Goal: Transaction & Acquisition: Purchase product/service

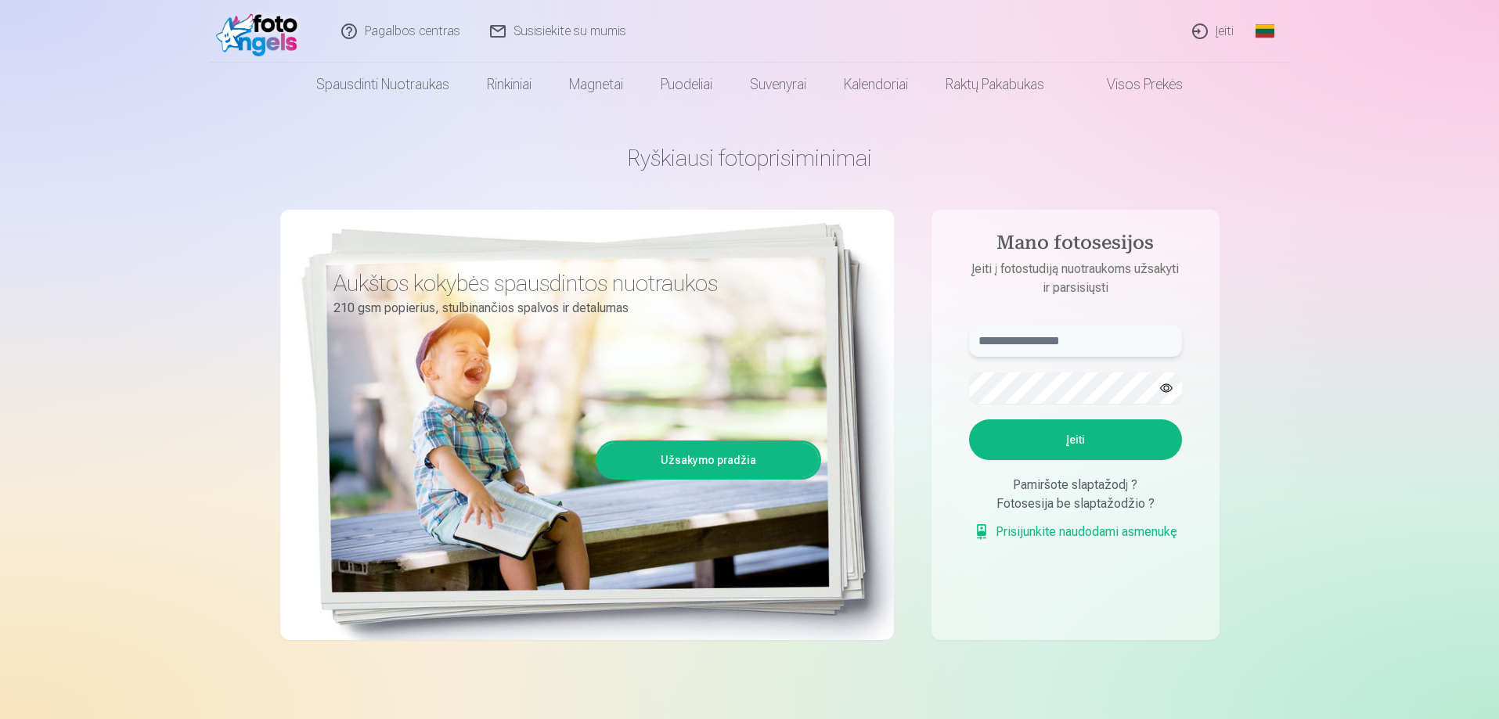
click at [1017, 337] on input "text" at bounding box center [1075, 341] width 213 height 31
type input "**********"
click at [1062, 431] on button "Įeiti" at bounding box center [1075, 440] width 213 height 41
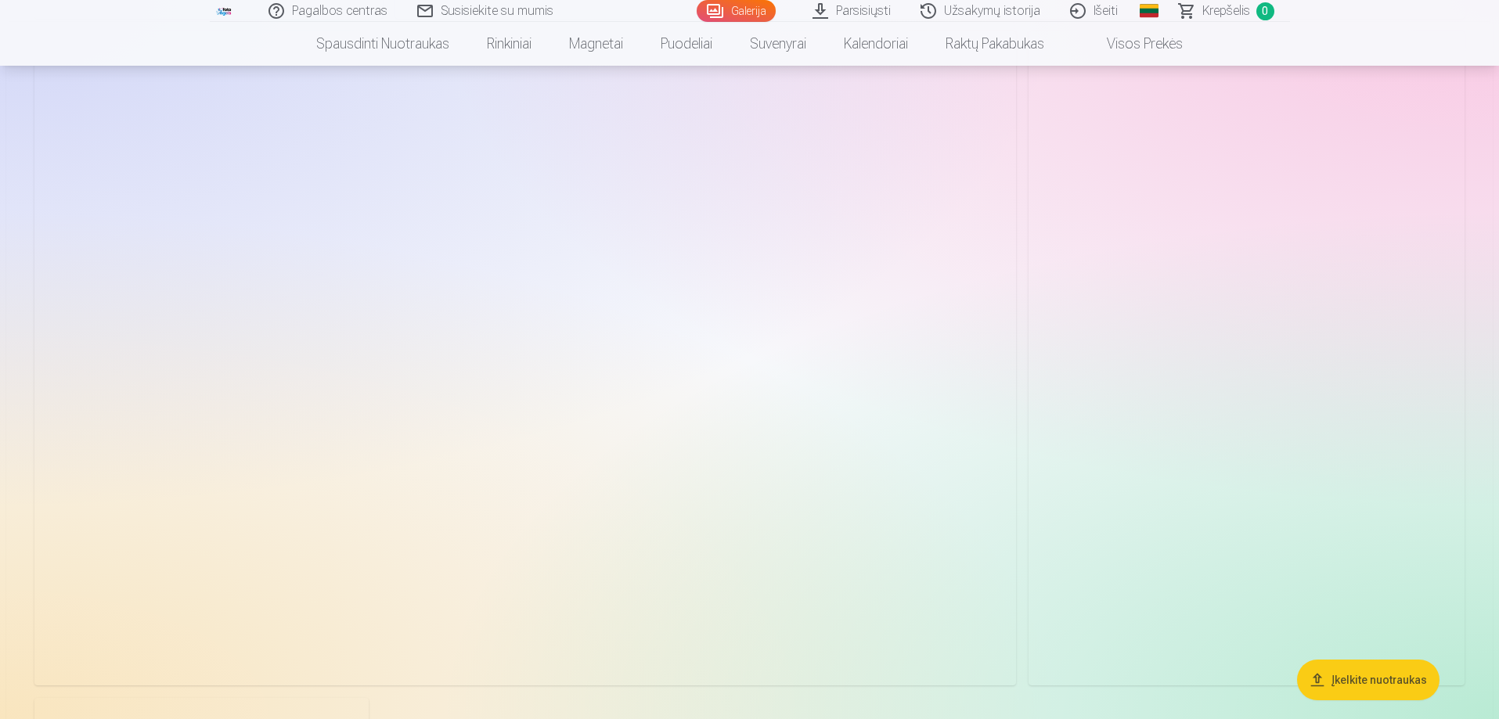
scroll to position [7827, 0]
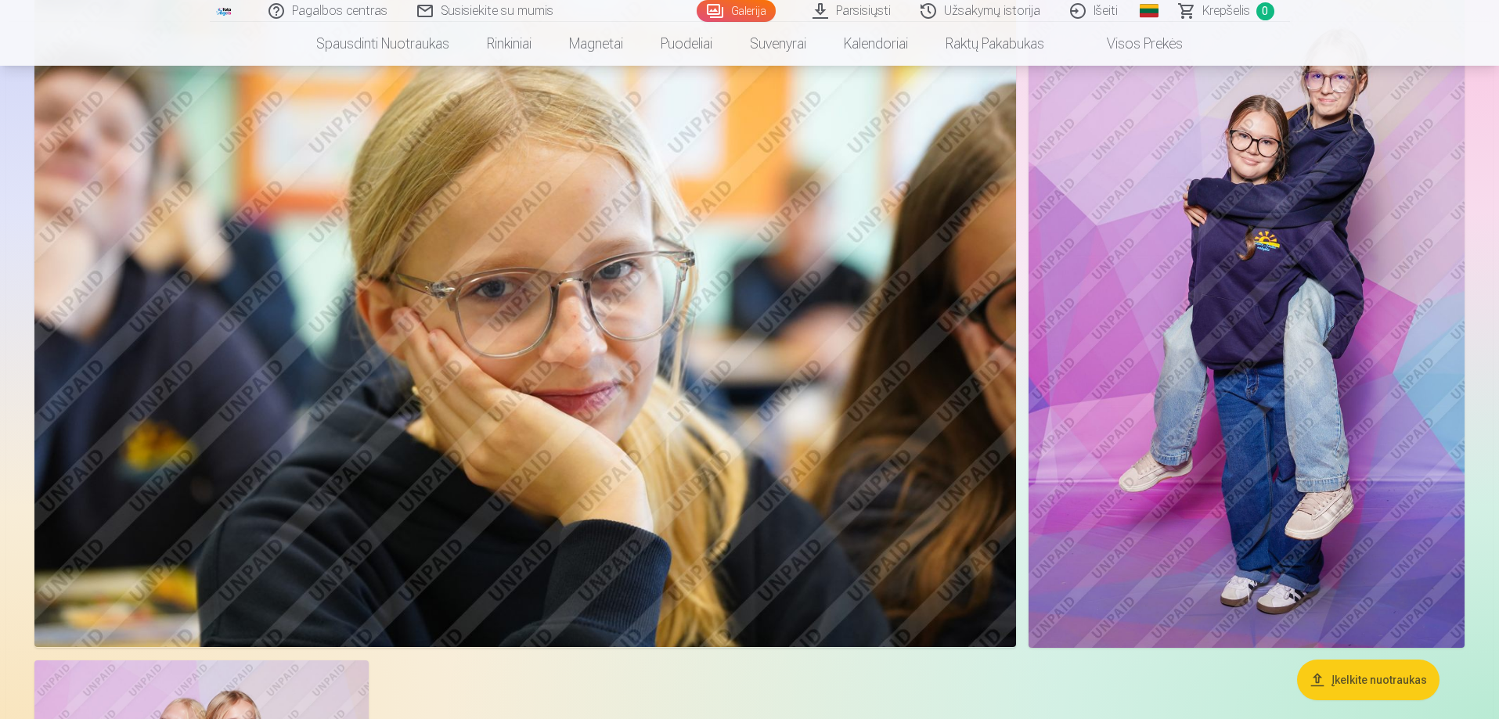
click at [1295, 321] on img at bounding box center [1246, 321] width 436 height 654
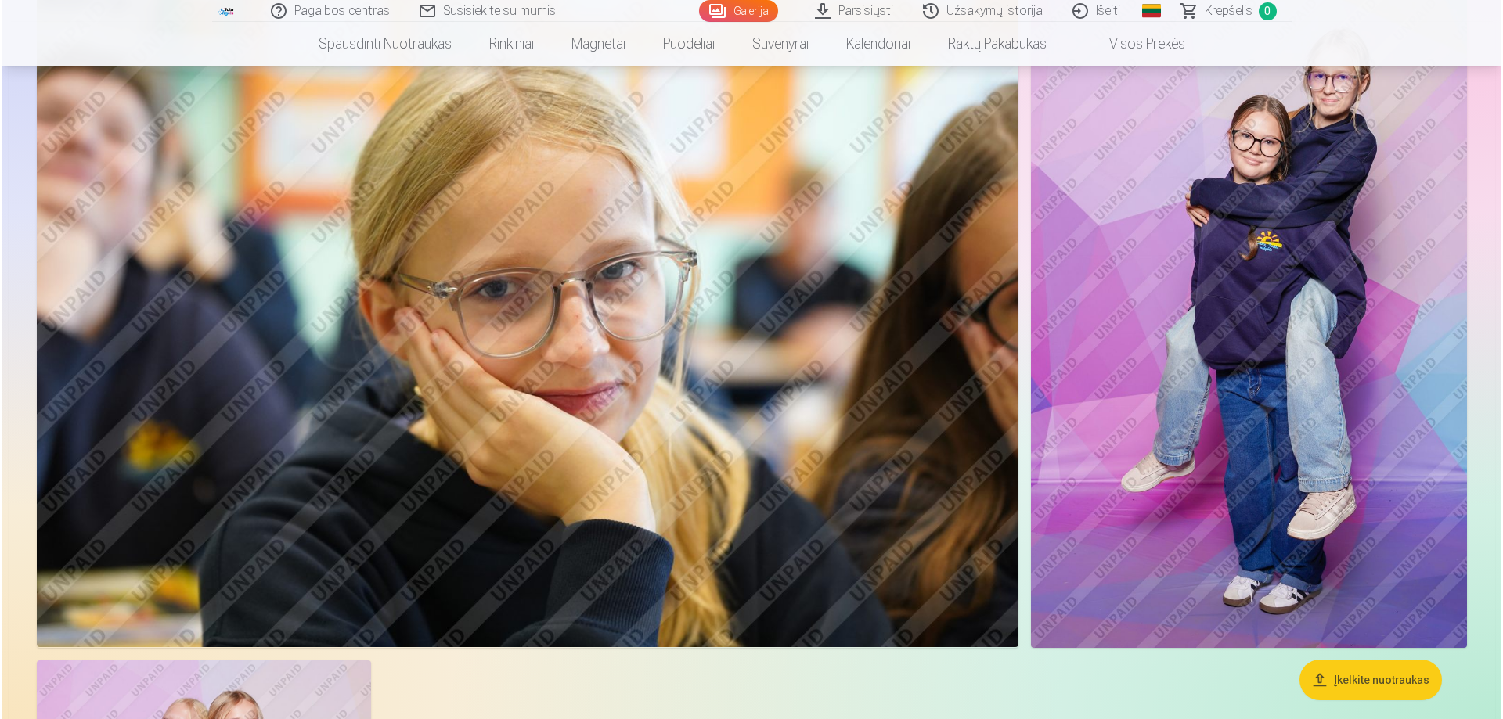
scroll to position [7847, 0]
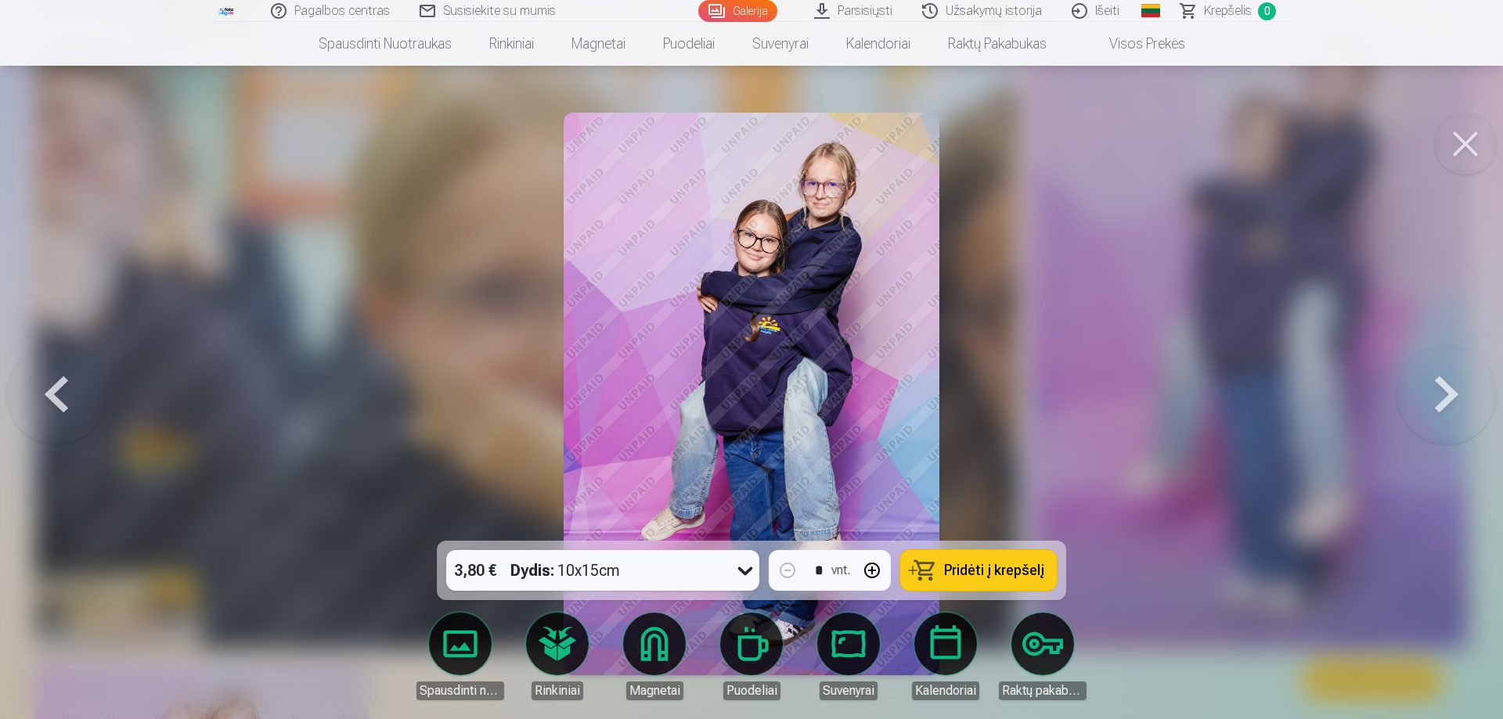
click at [981, 580] on button "Pridėti į krepšelį" at bounding box center [978, 570] width 157 height 41
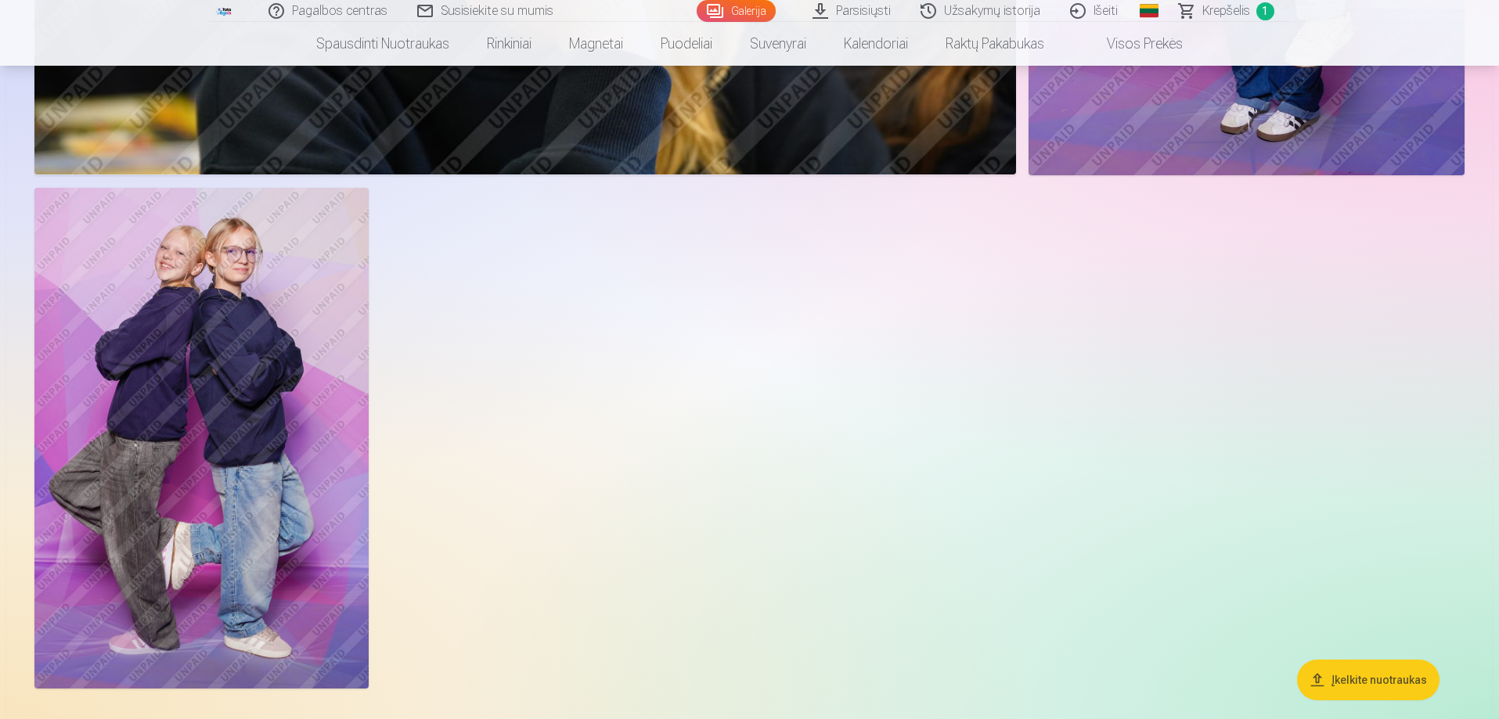
scroll to position [8218, 0]
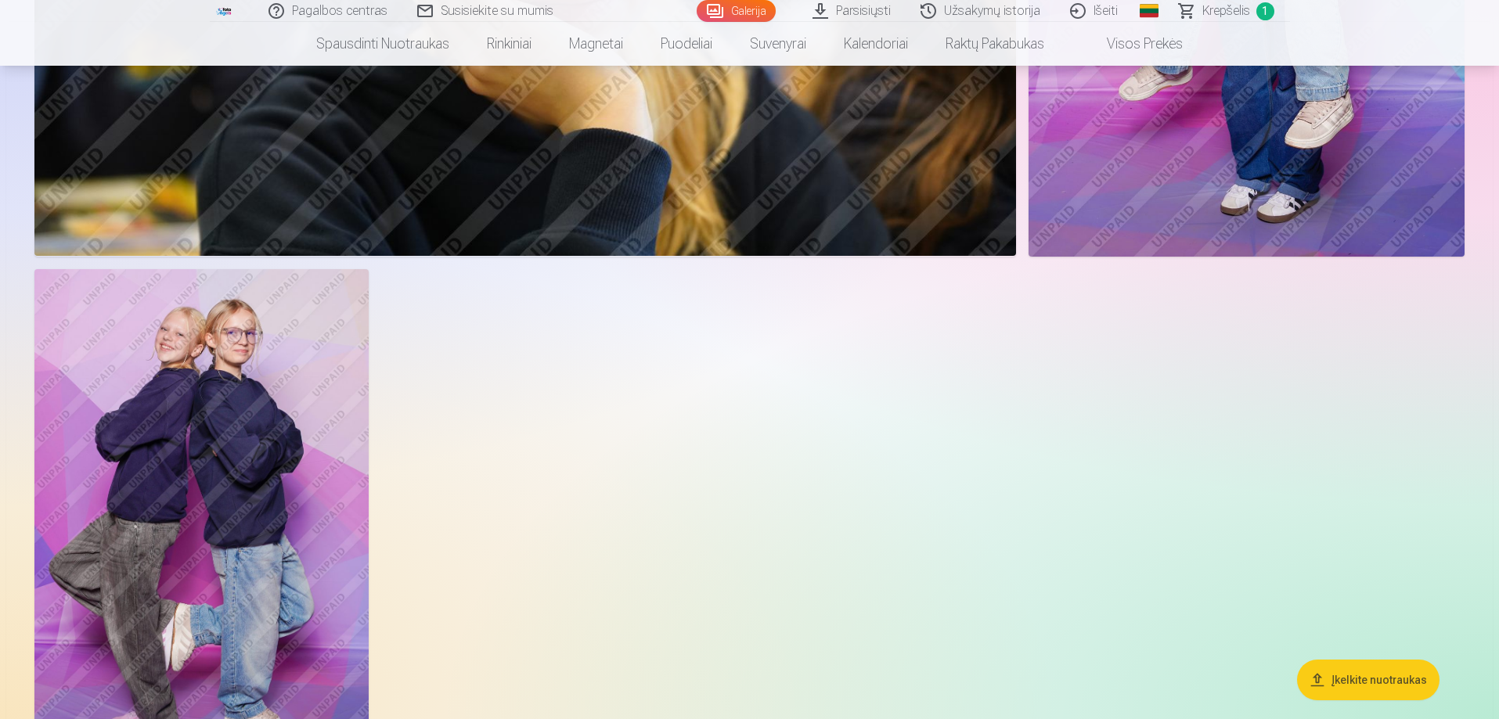
click at [247, 409] on img at bounding box center [201, 519] width 334 height 501
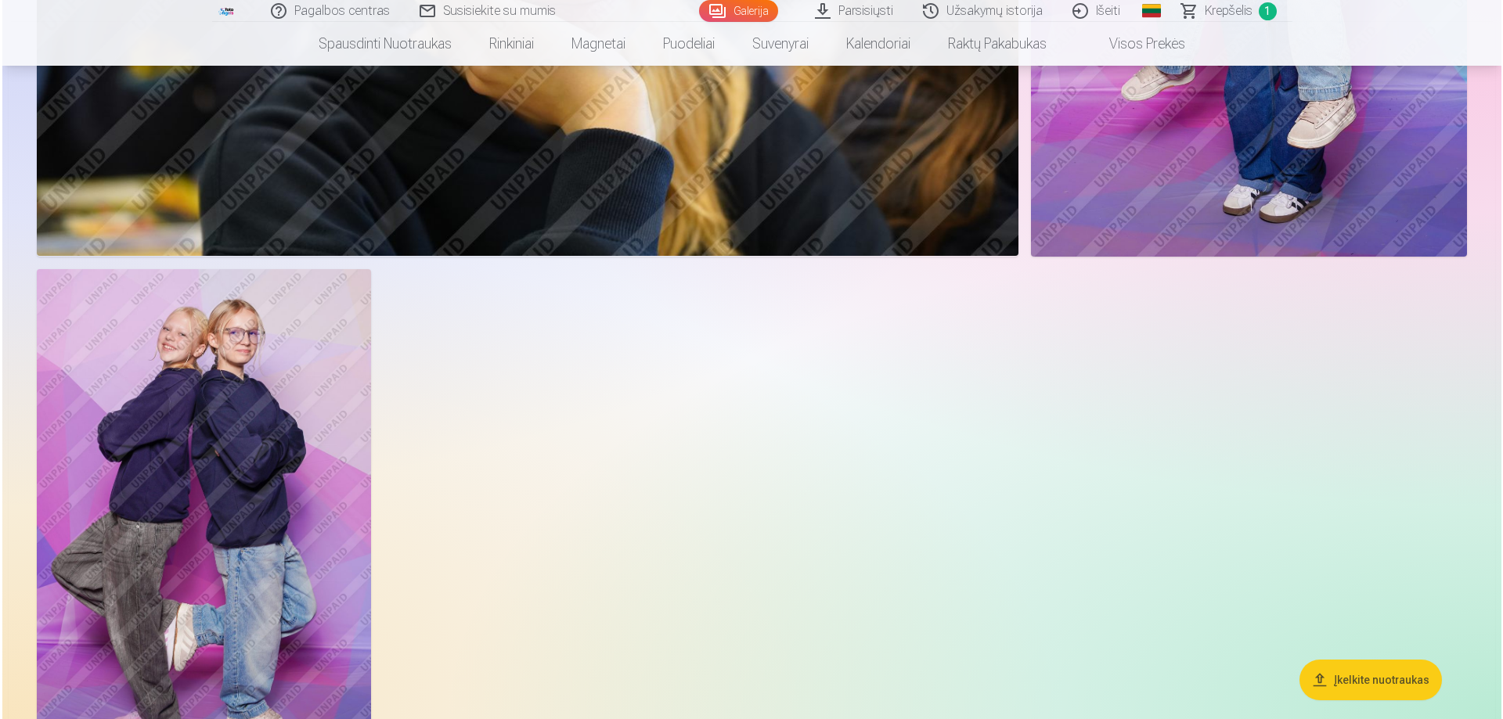
scroll to position [8238, 0]
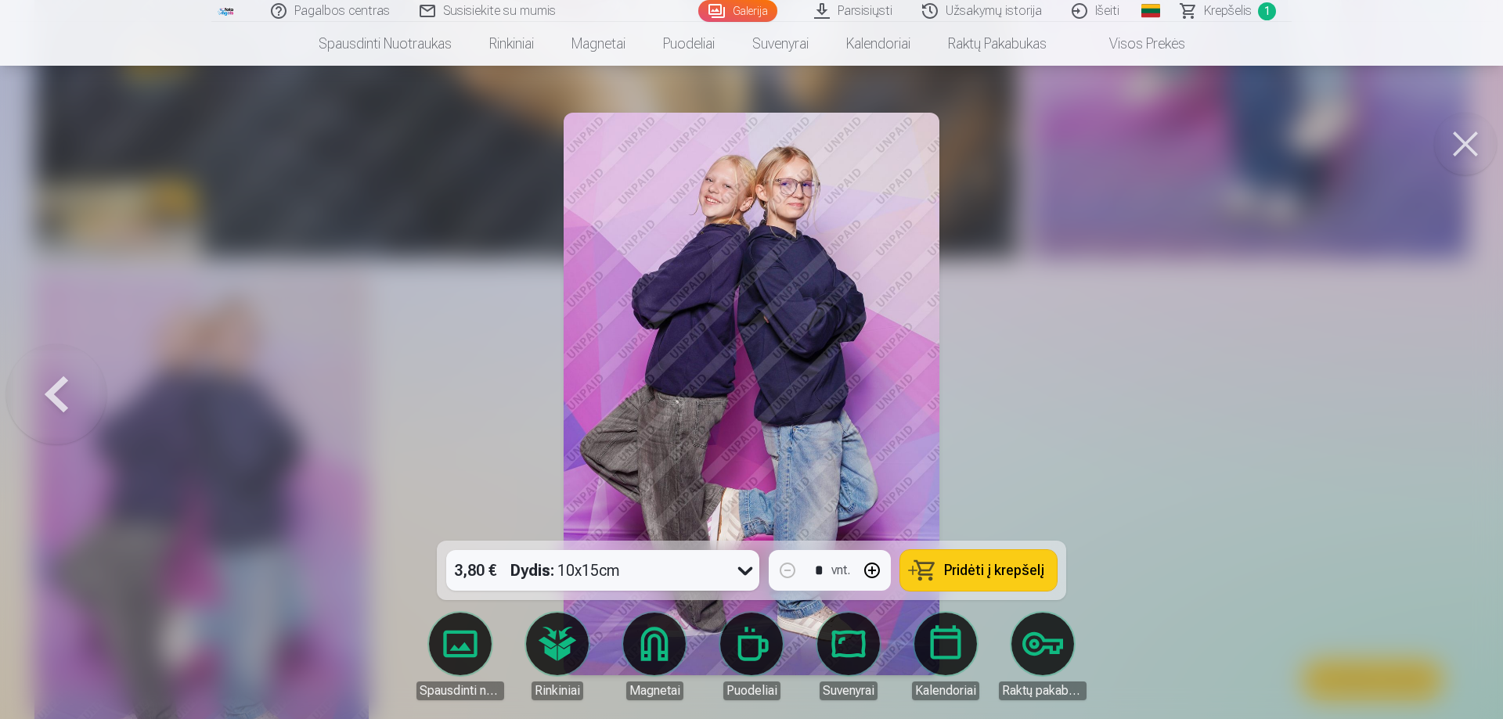
click at [996, 571] on span "Pridėti į krepšelį" at bounding box center [994, 571] width 100 height 14
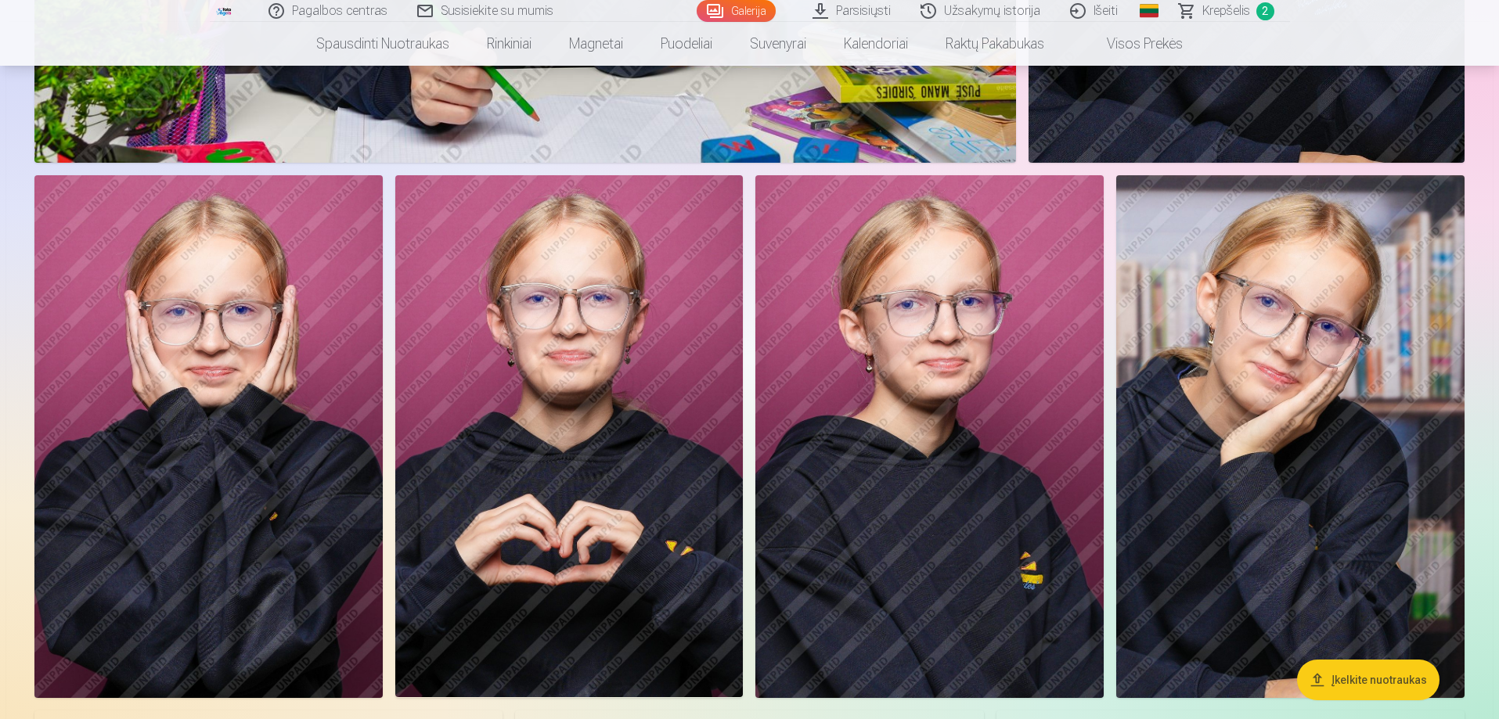
scroll to position [4305, 0]
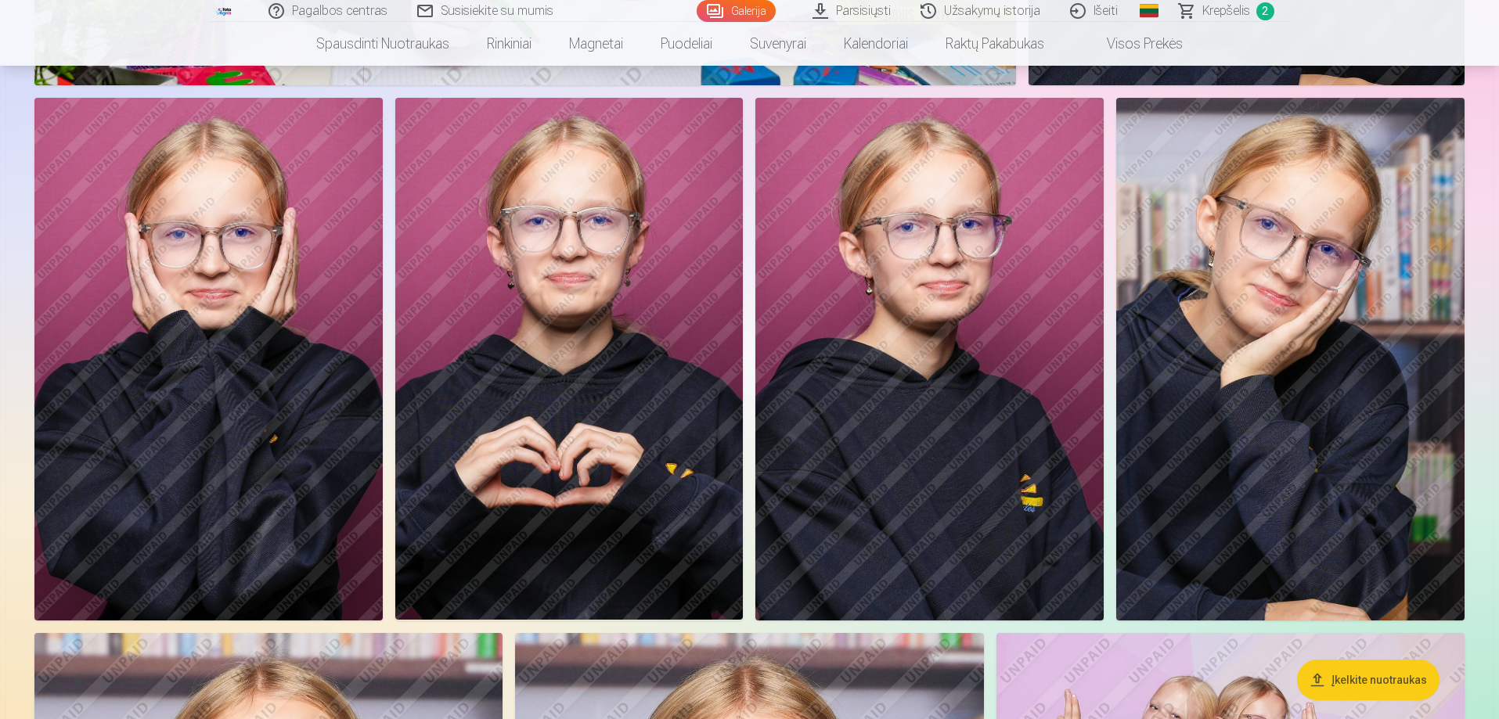
click at [1245, 335] on img at bounding box center [1290, 359] width 348 height 522
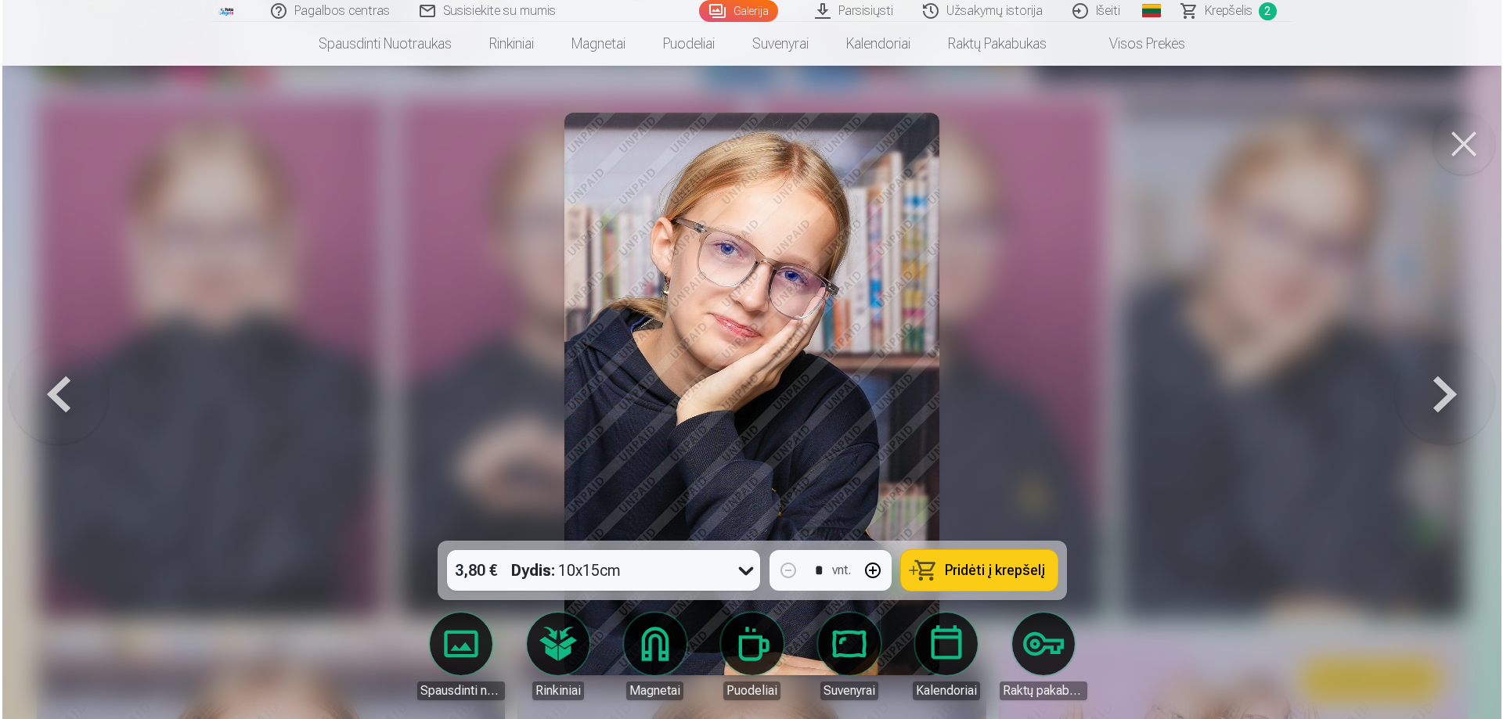
scroll to position [4315, 0]
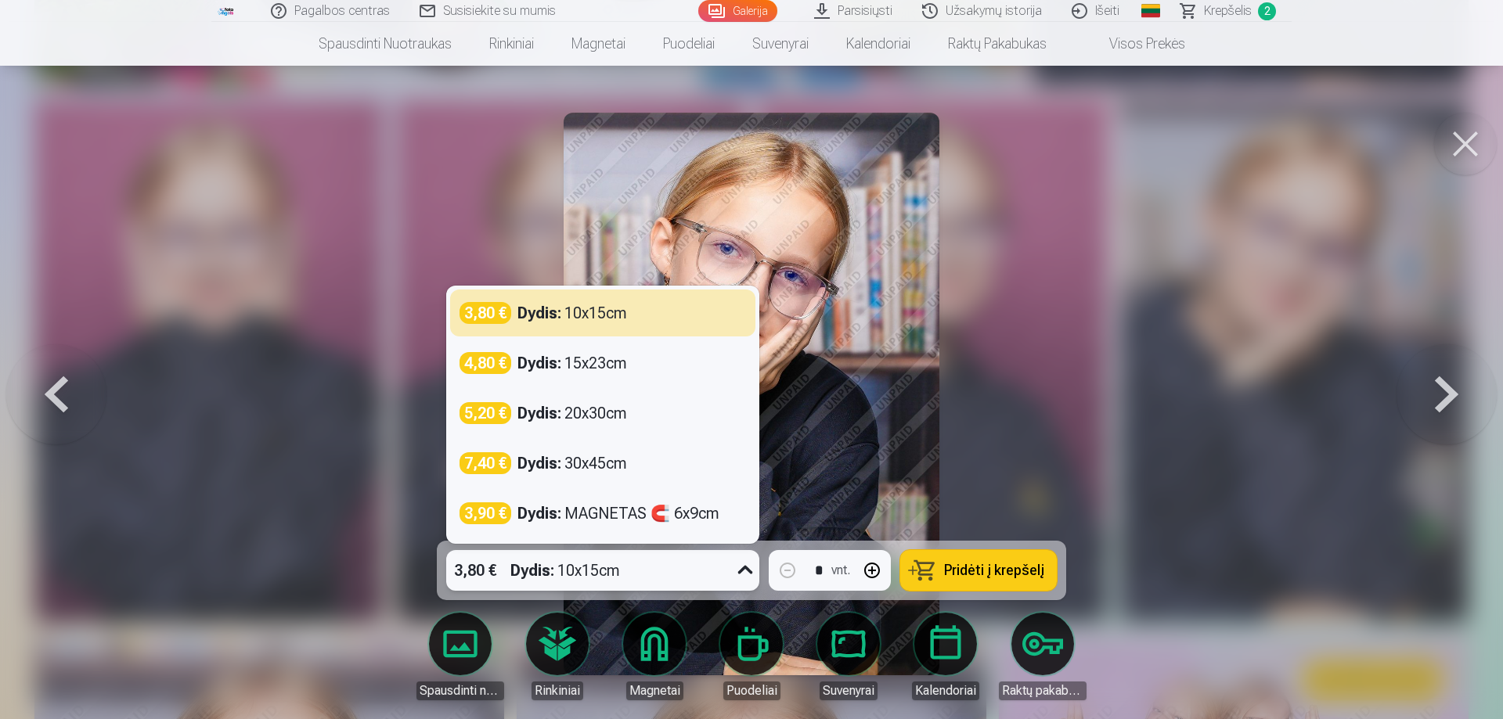
click at [744, 573] on icon at bounding box center [745, 570] width 15 height 9
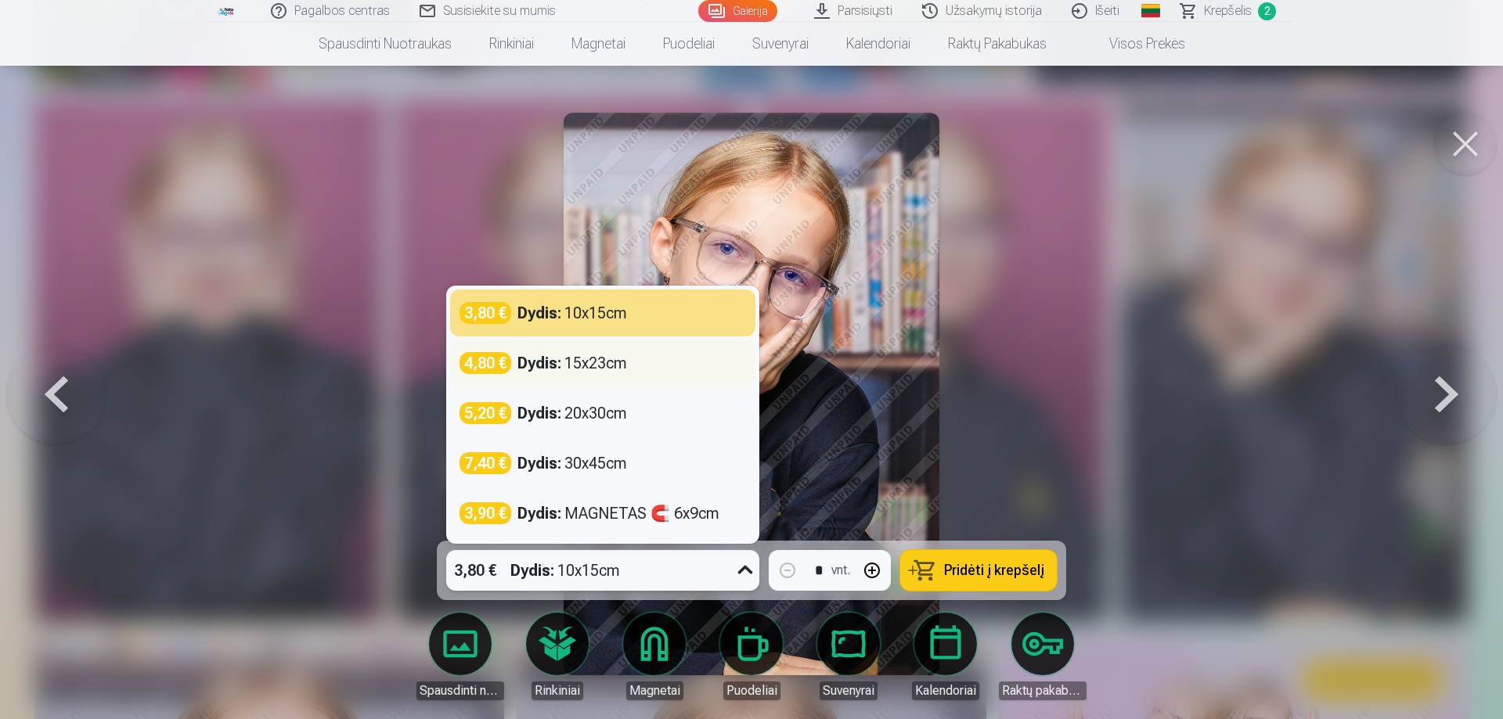
click at [599, 366] on div "Dydis : 15x23cm" at bounding box center [572, 363] width 110 height 22
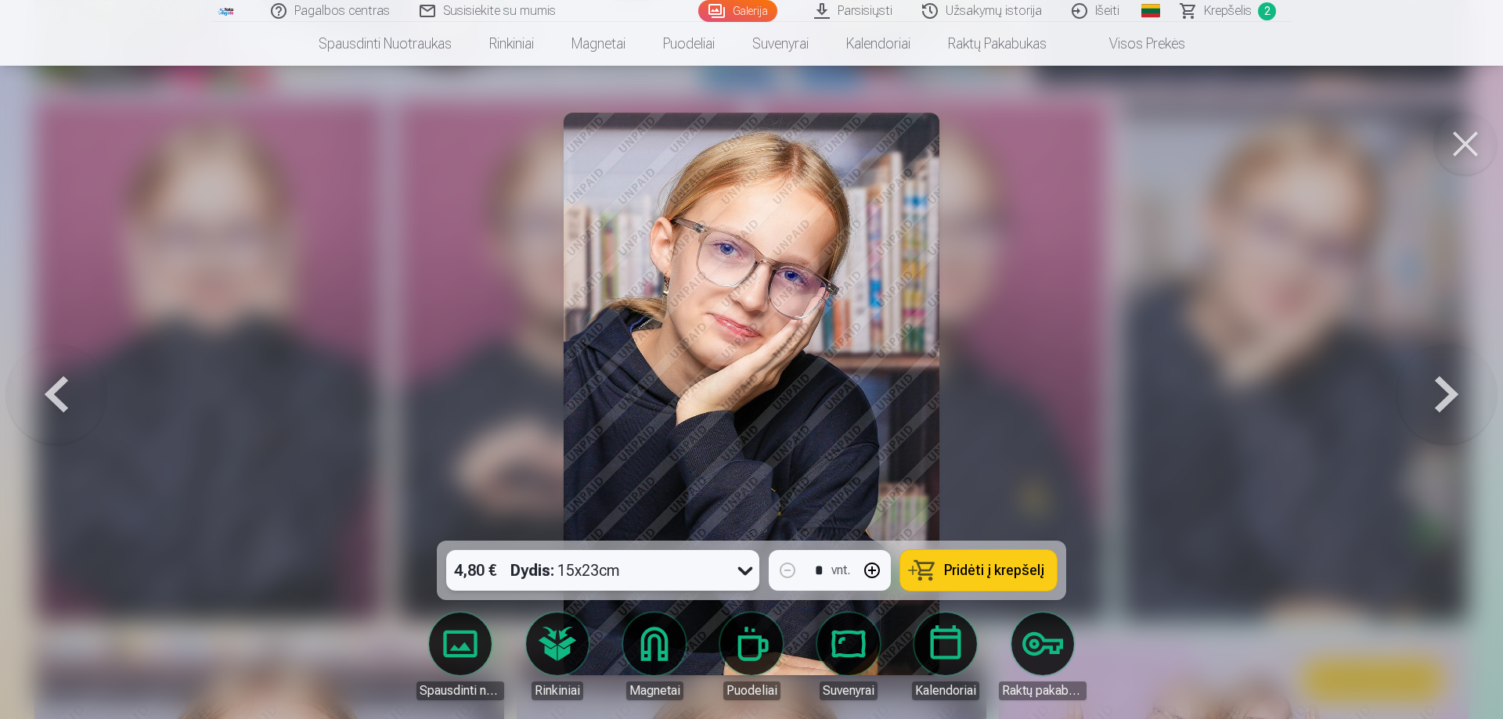
click at [992, 575] on span "Pridėti į krepšelį" at bounding box center [994, 571] width 100 height 14
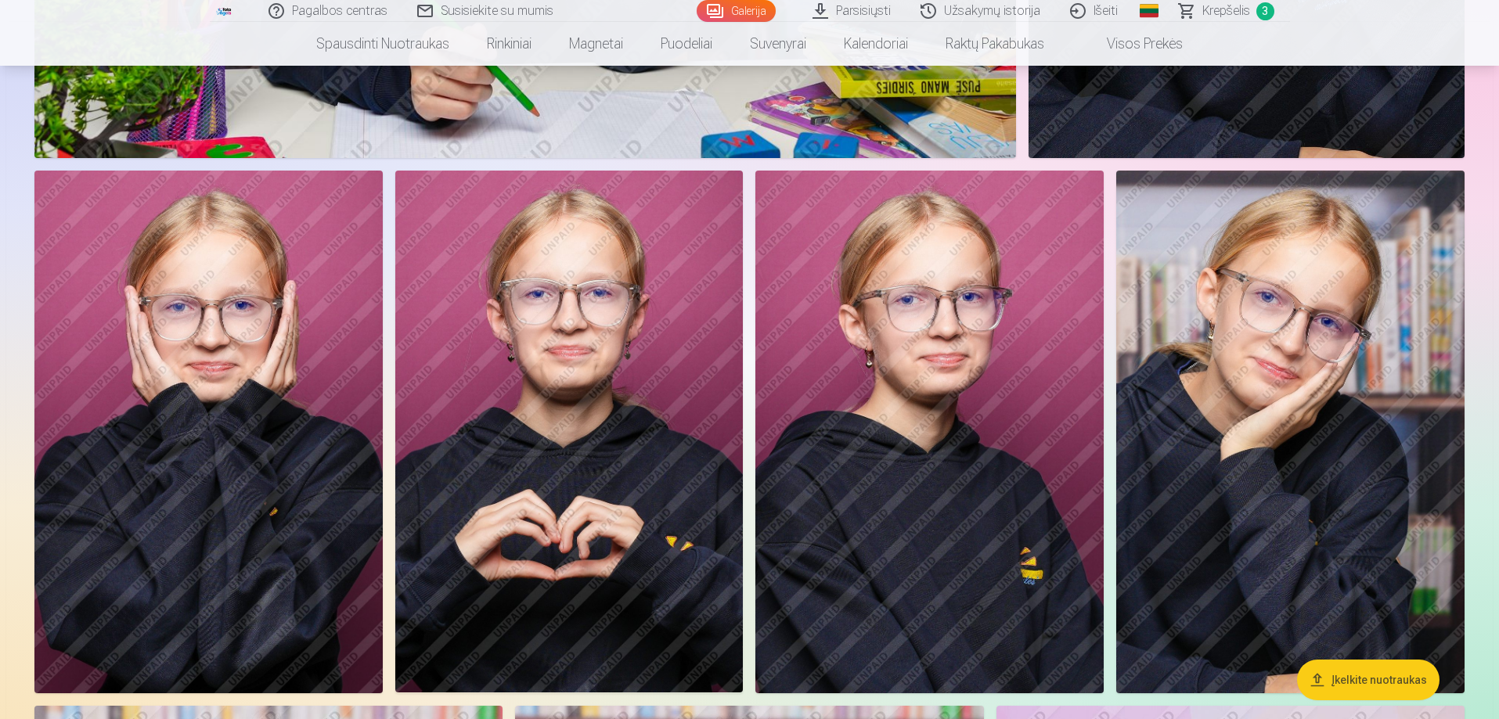
scroll to position [4226, 0]
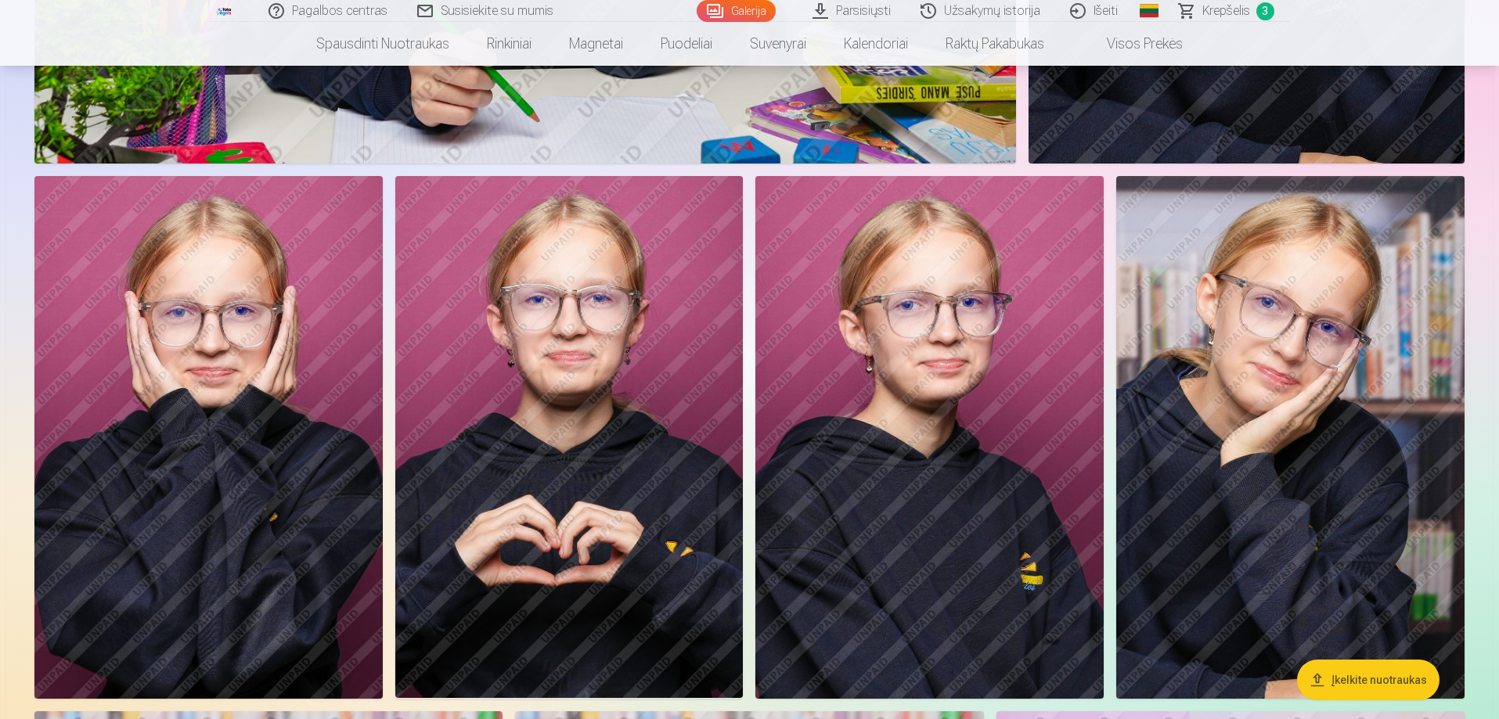
click at [901, 364] on img at bounding box center [929, 437] width 348 height 522
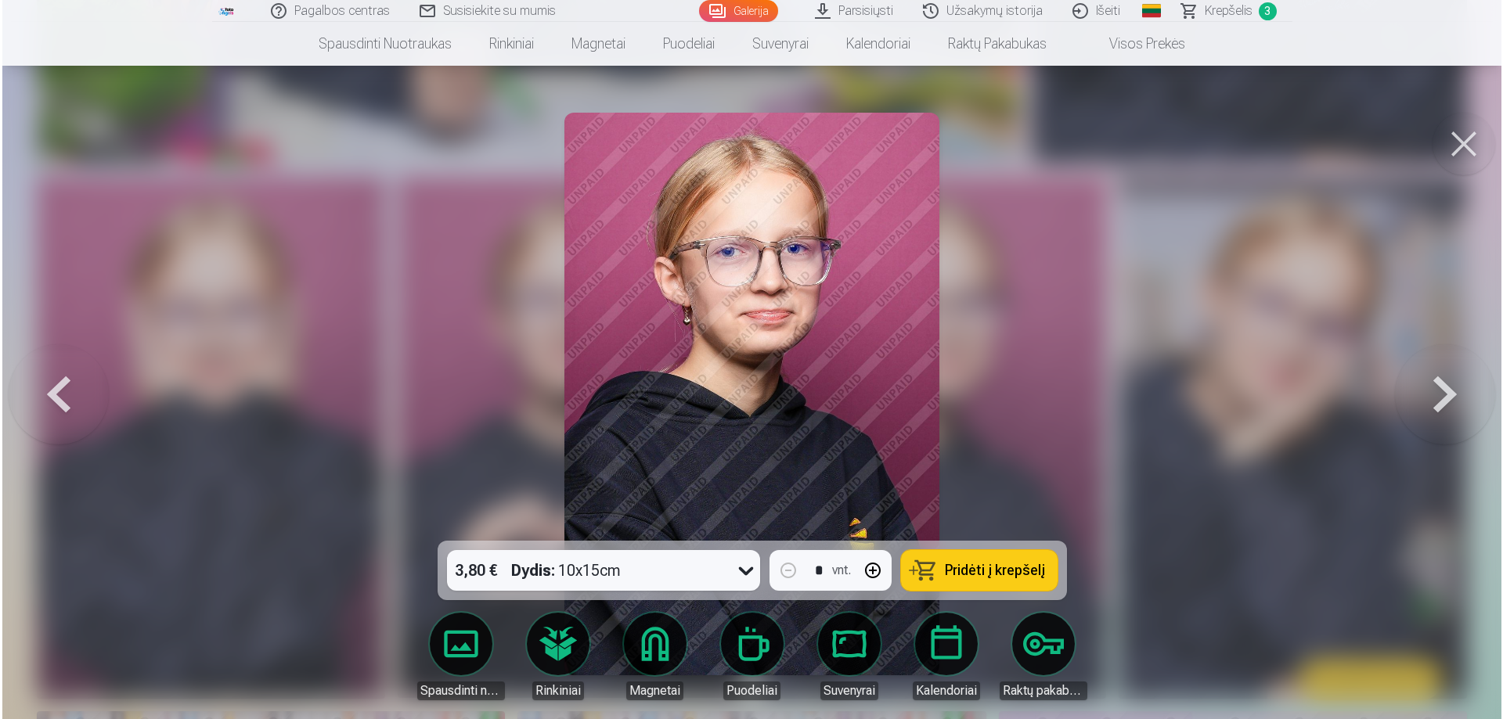
scroll to position [4237, 0]
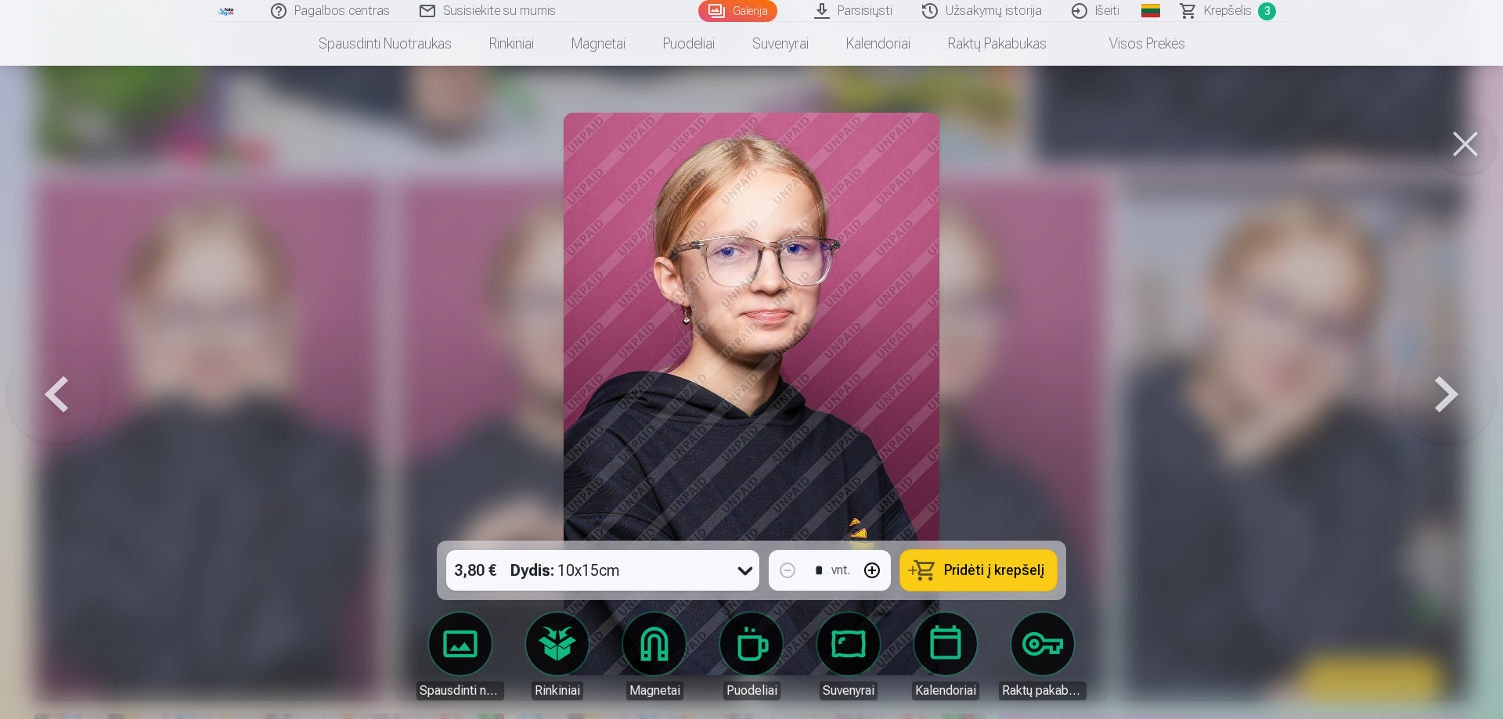
click at [741, 574] on icon at bounding box center [745, 570] width 25 height 25
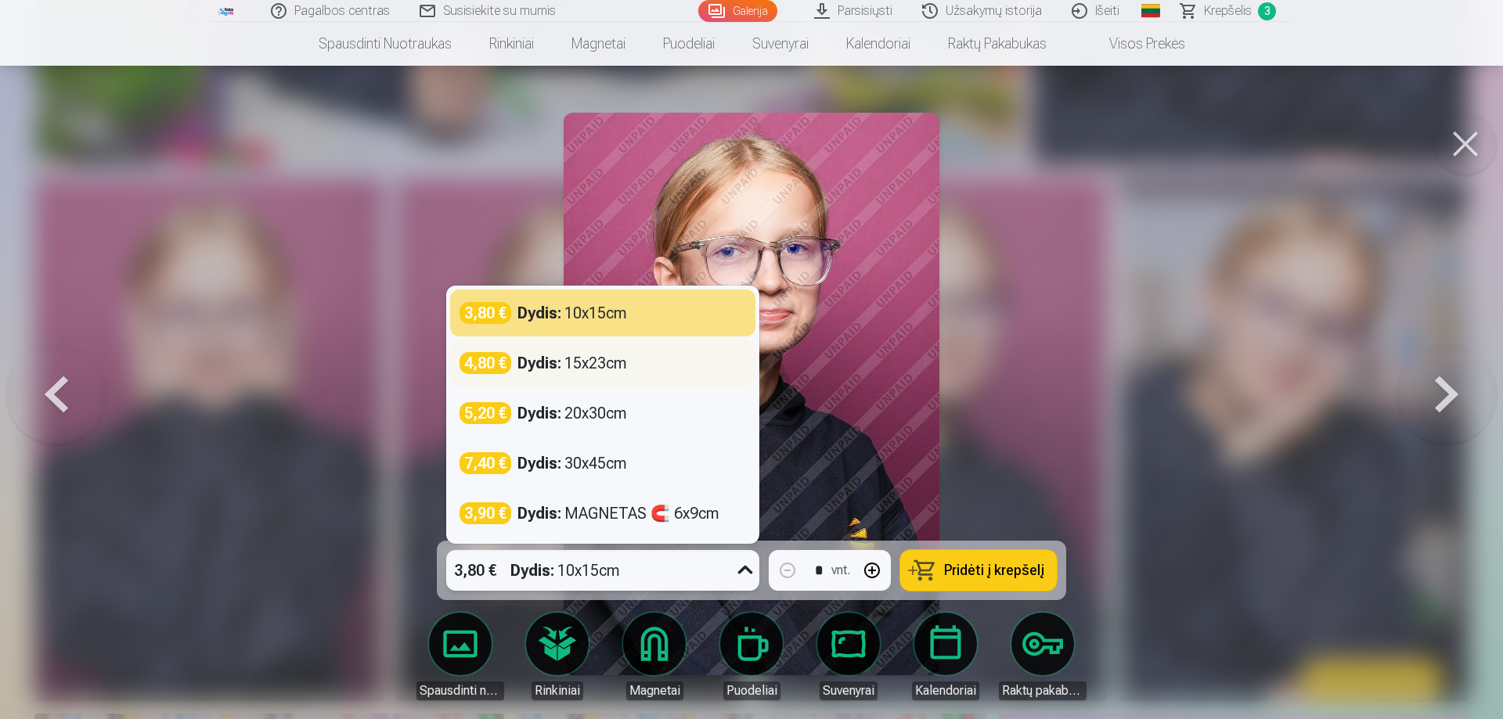
click at [601, 366] on div "Dydis : 15x23cm" at bounding box center [572, 363] width 110 height 22
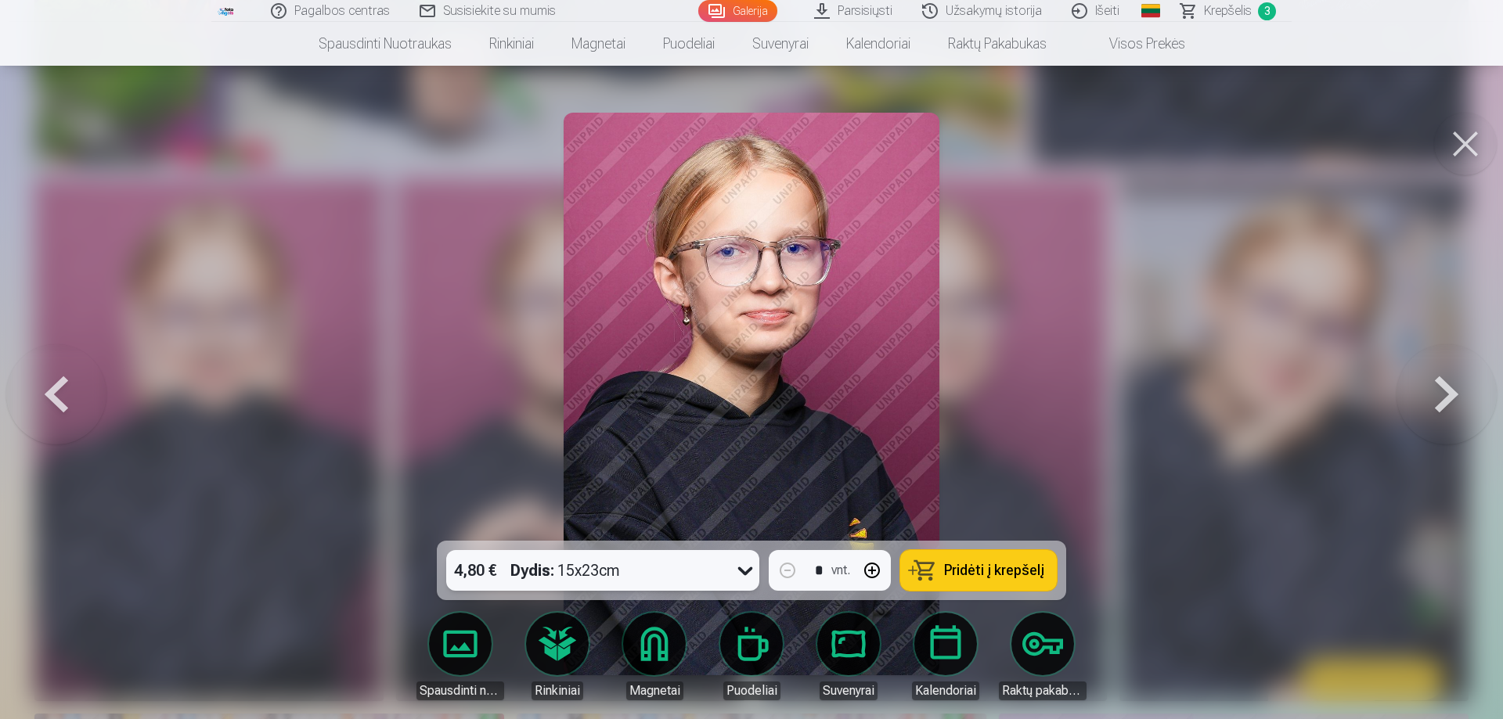
click at [1005, 574] on span "Pridėti į krepšelį" at bounding box center [994, 571] width 100 height 14
click at [1219, 11] on span "Krepšelis" at bounding box center [1228, 11] width 48 height 19
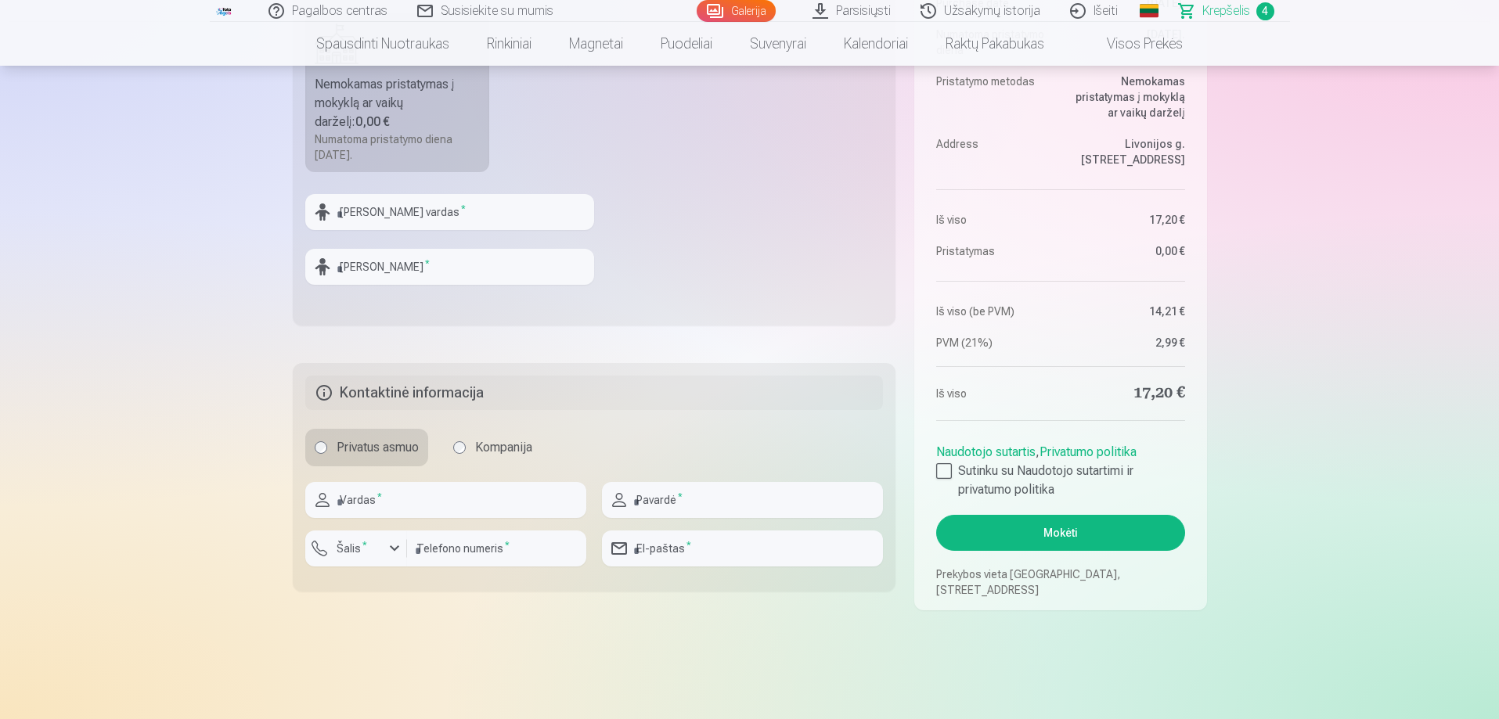
scroll to position [704, 0]
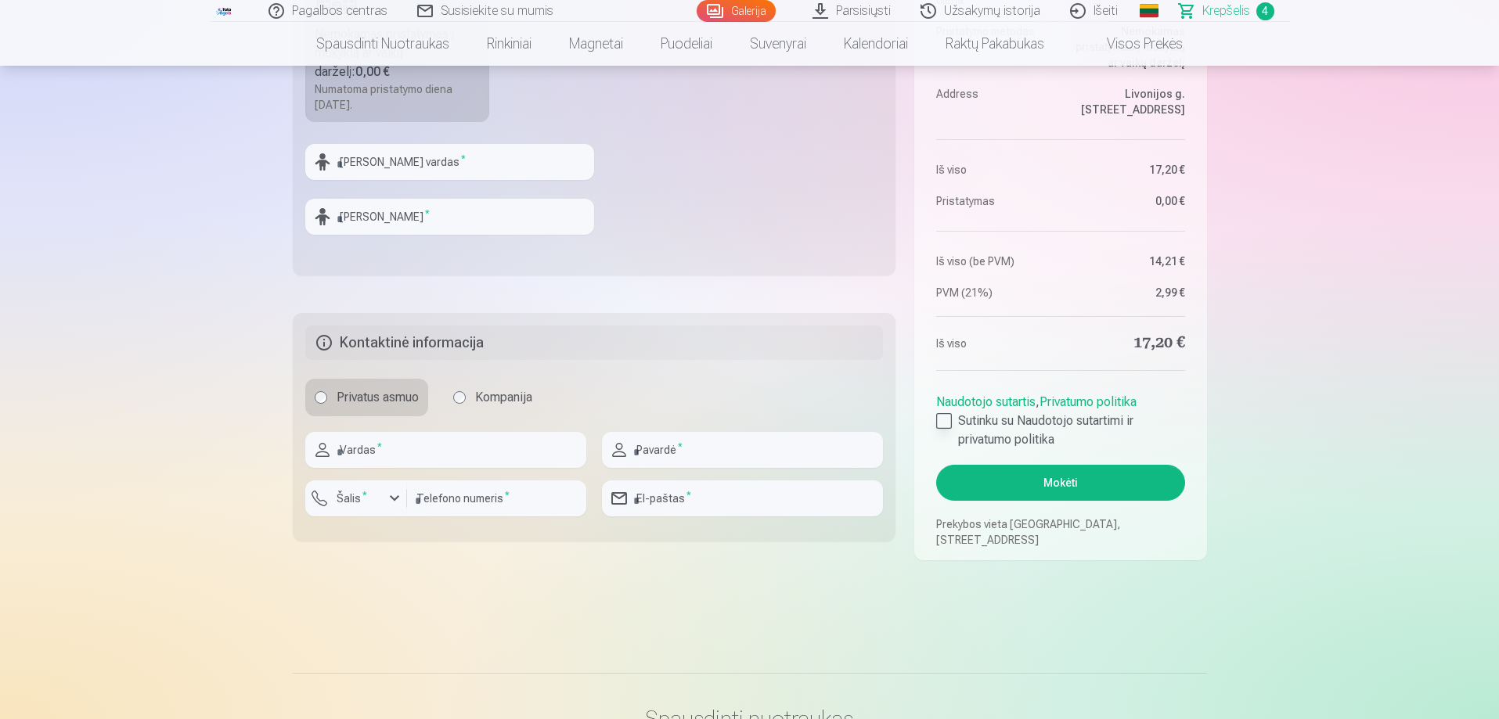
click at [942, 423] on div at bounding box center [944, 421] width 16 height 16
click at [945, 421] on div at bounding box center [944, 421] width 16 height 16
click at [1054, 487] on button "Mokėti" at bounding box center [1060, 483] width 248 height 36
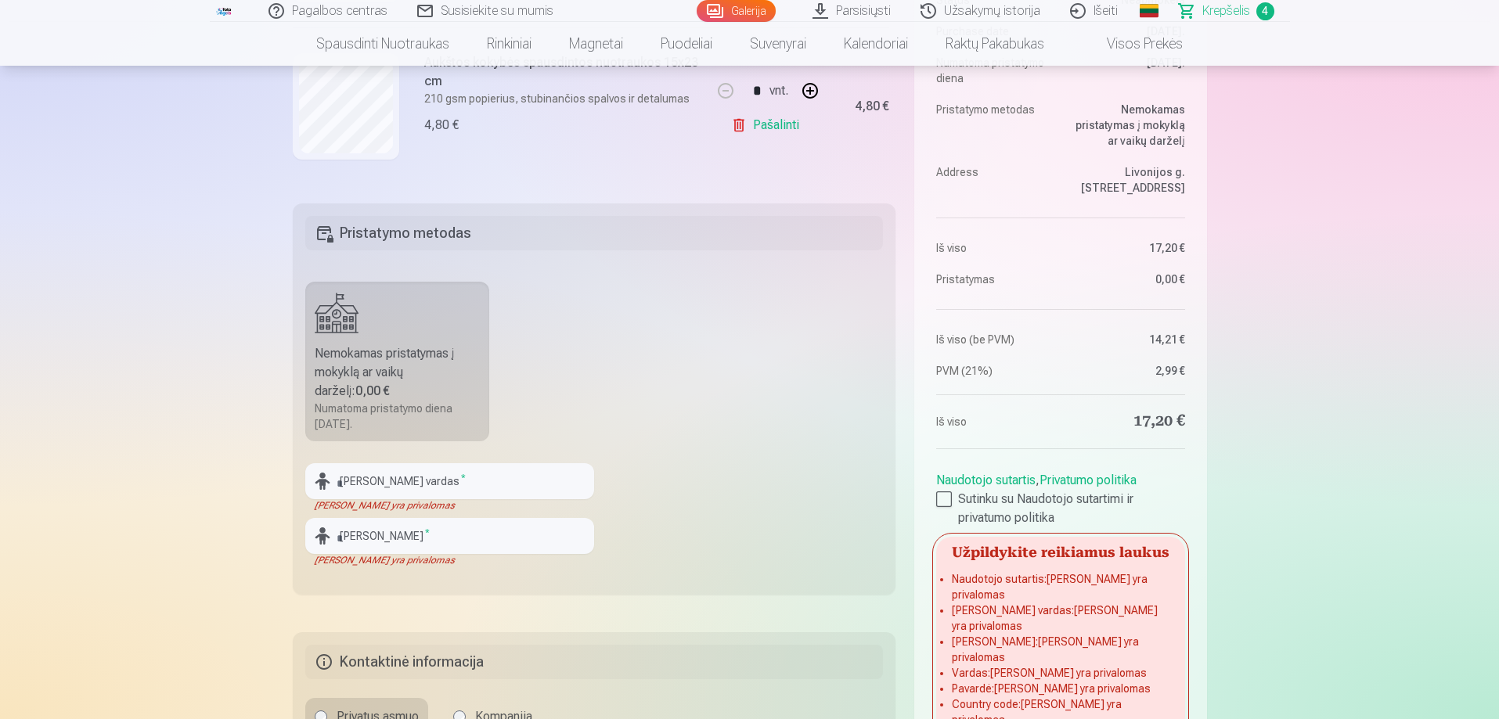
scroll to position [391, 0]
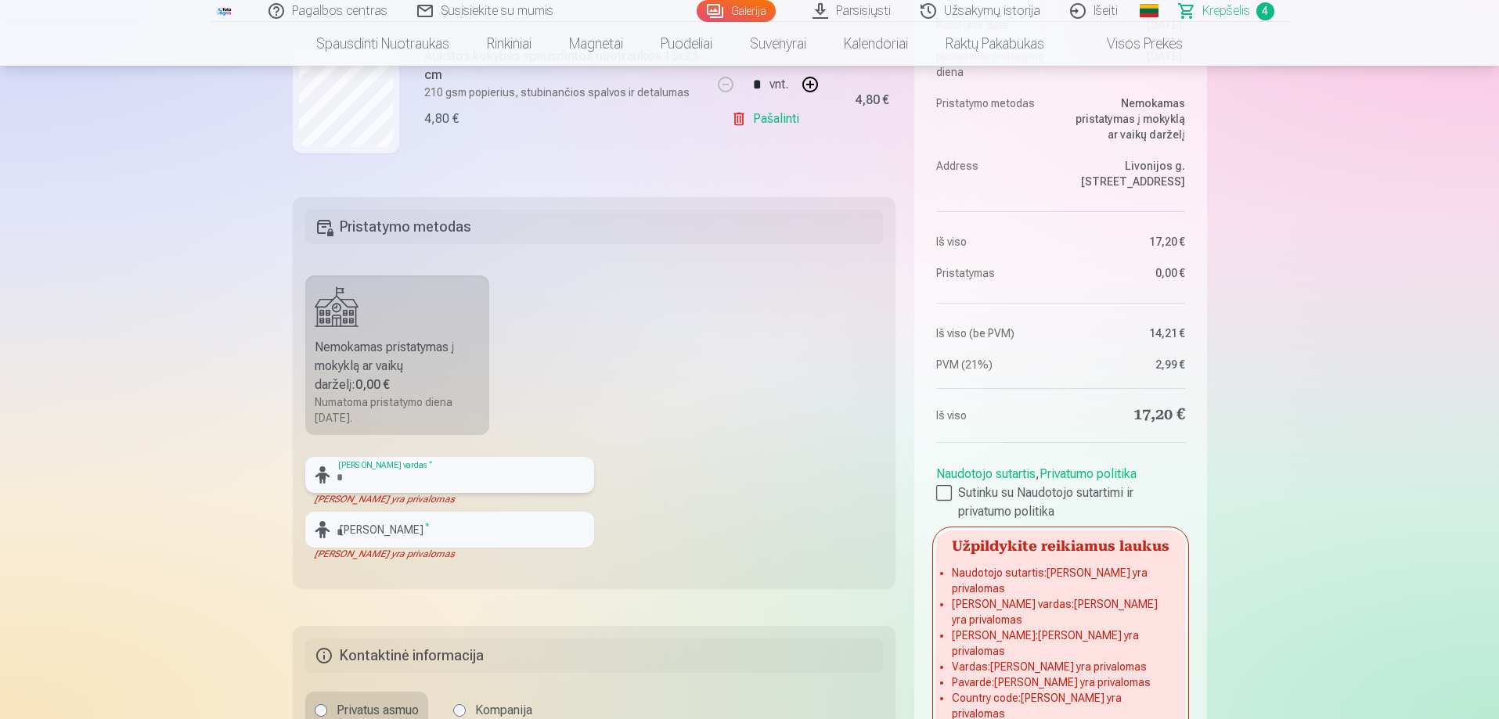
click at [440, 475] on input "text" at bounding box center [449, 475] width 289 height 36
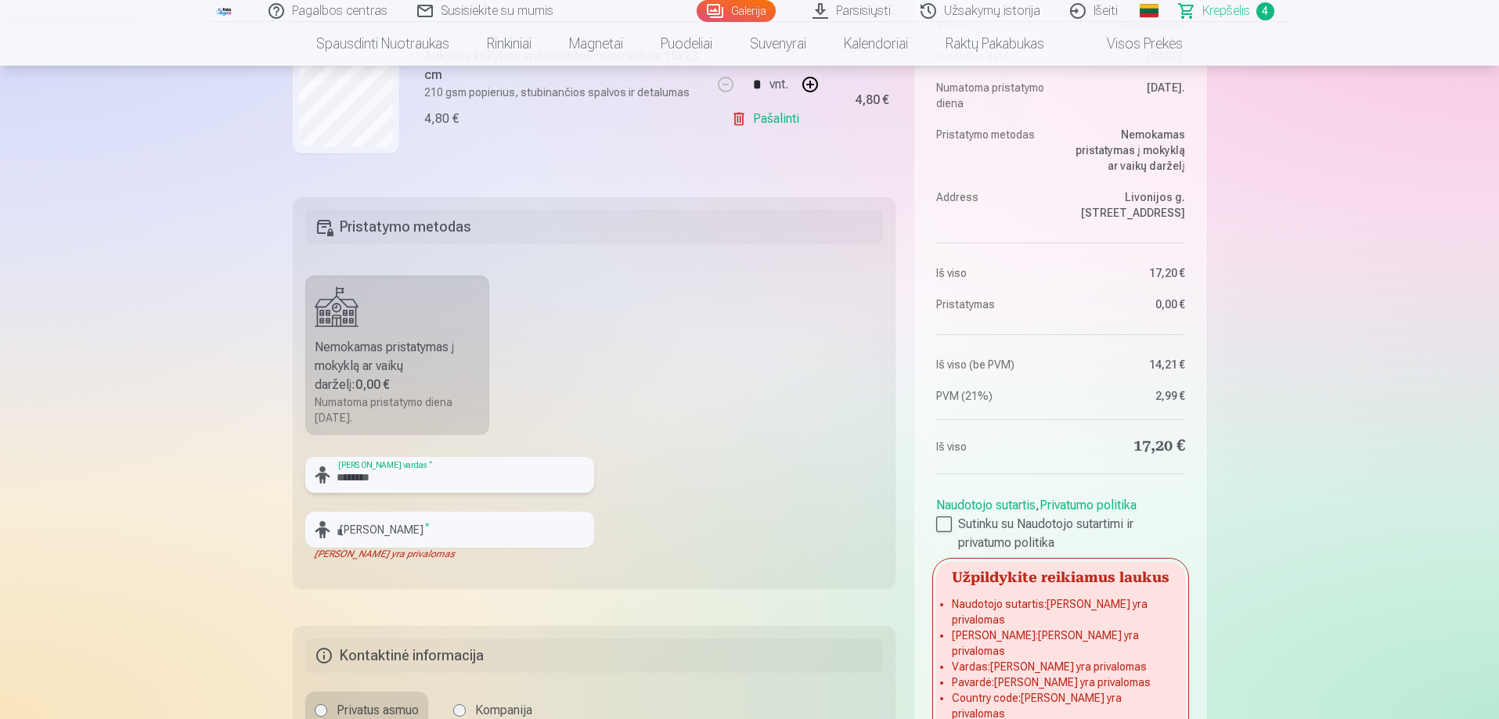
type input "********"
click at [366, 535] on input "text" at bounding box center [449, 530] width 289 height 36
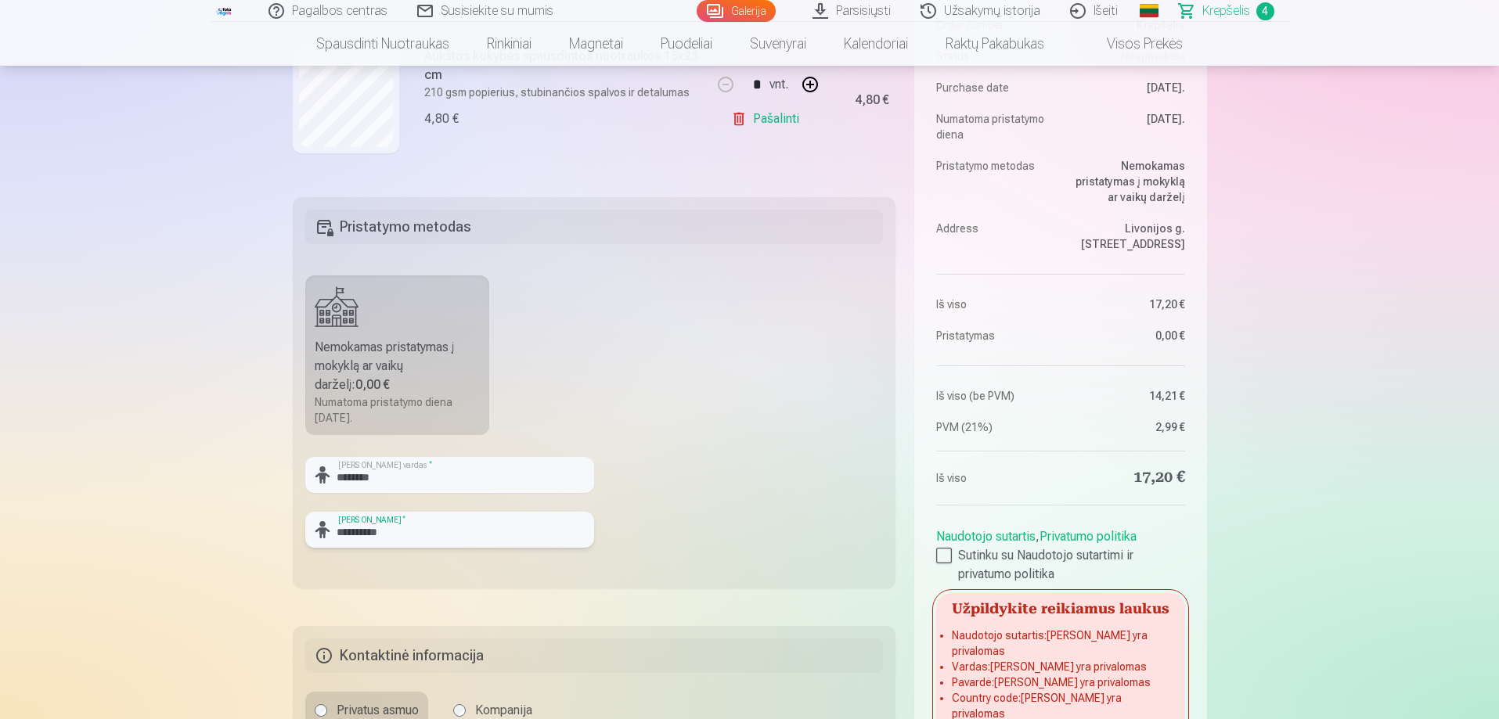
click at [360, 531] on input "**********" at bounding box center [449, 530] width 289 height 36
click at [412, 529] on input "**********" at bounding box center [449, 530] width 289 height 36
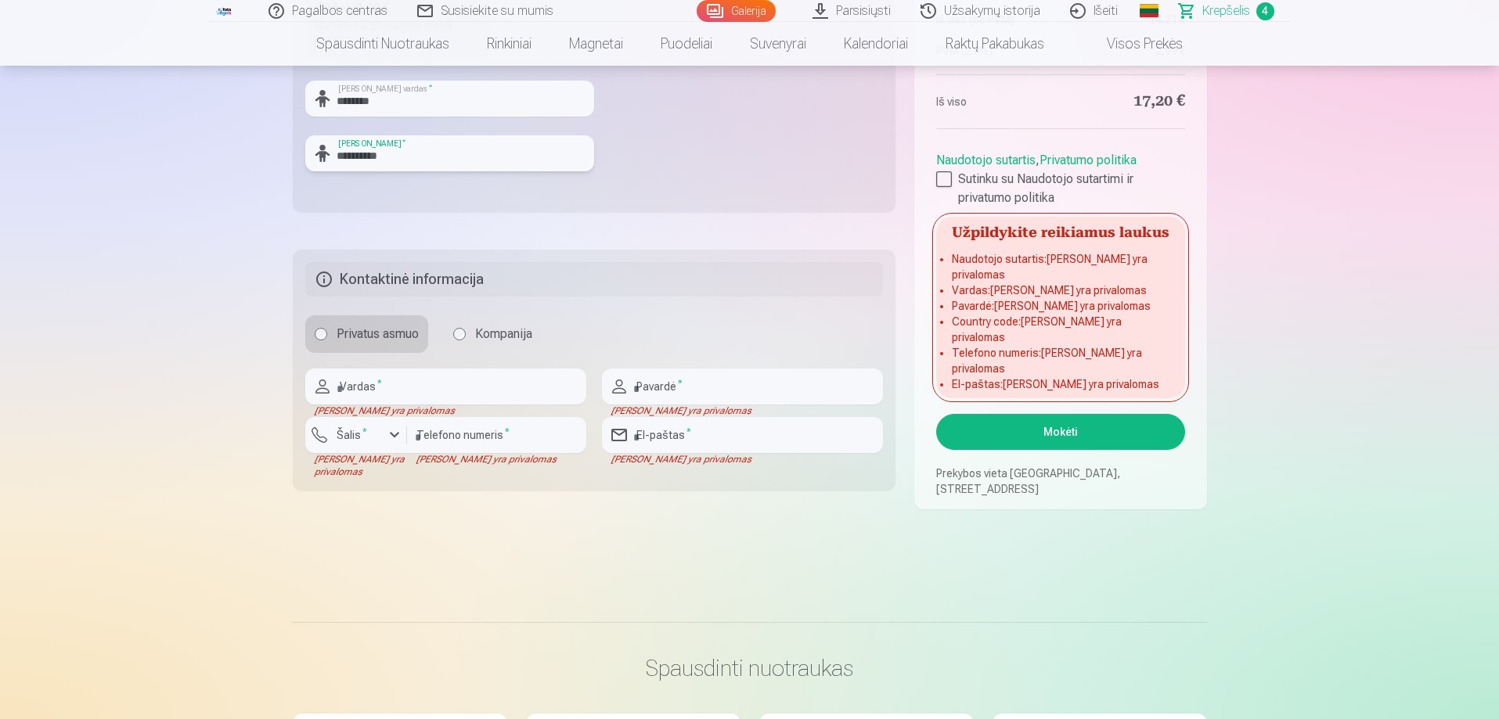
scroll to position [783, 0]
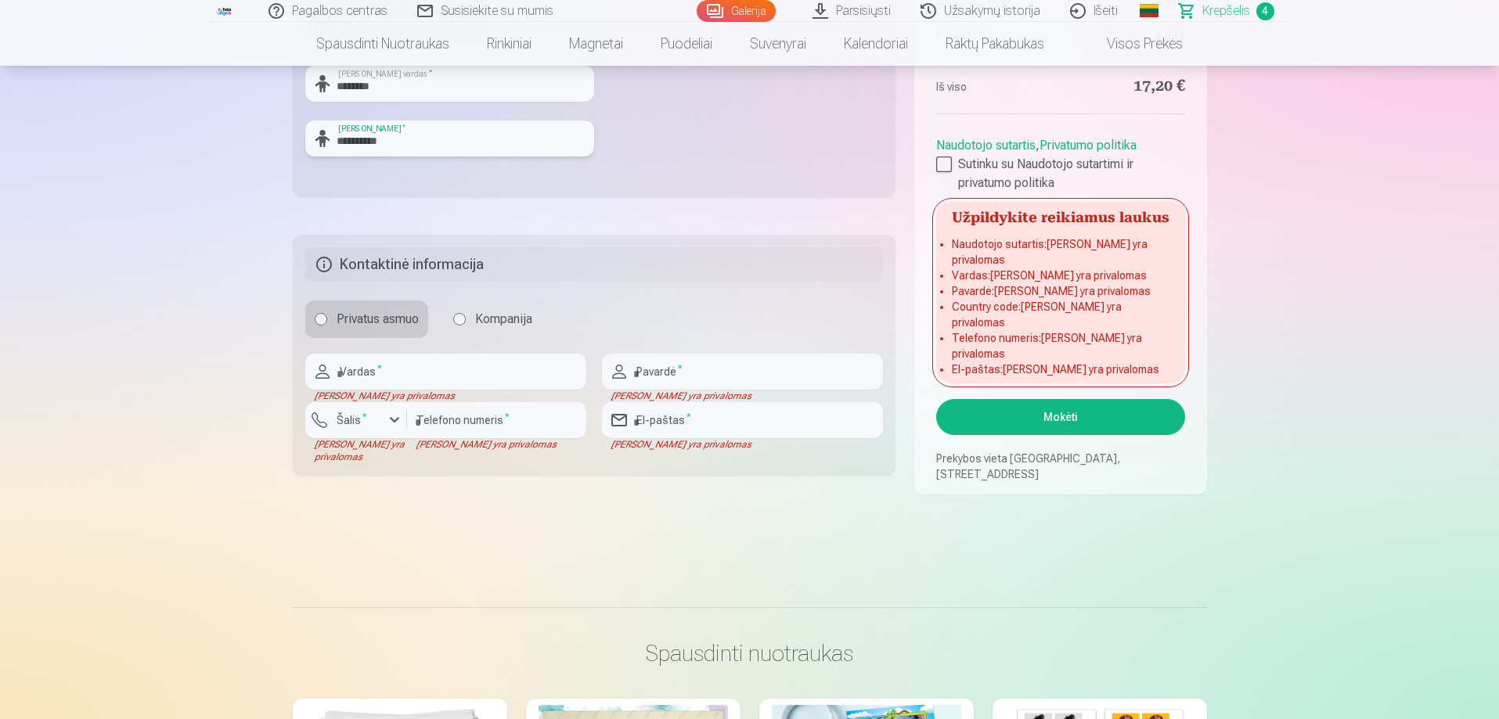
type input "**********"
click at [389, 369] on input "text" at bounding box center [445, 372] width 281 height 36
type input "*******"
type input "*********"
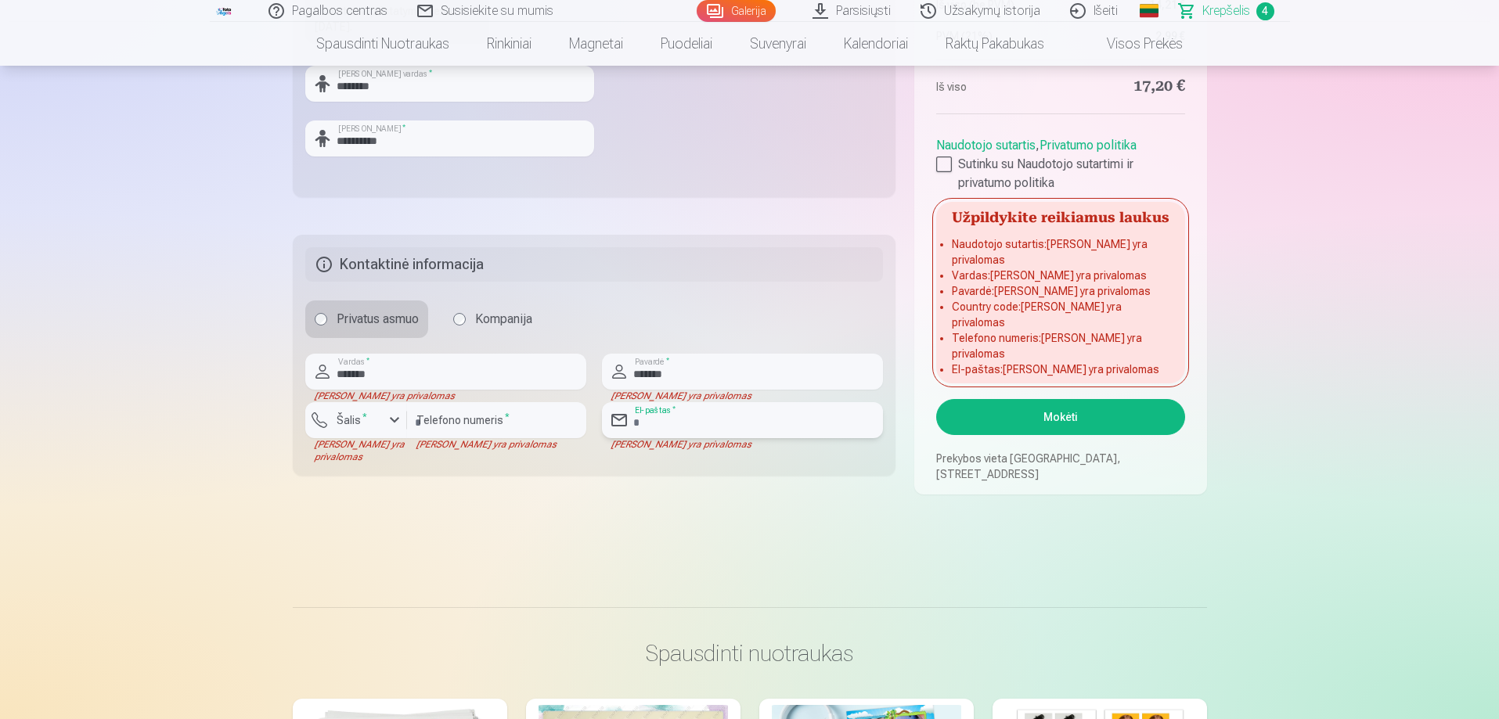
type input "**********"
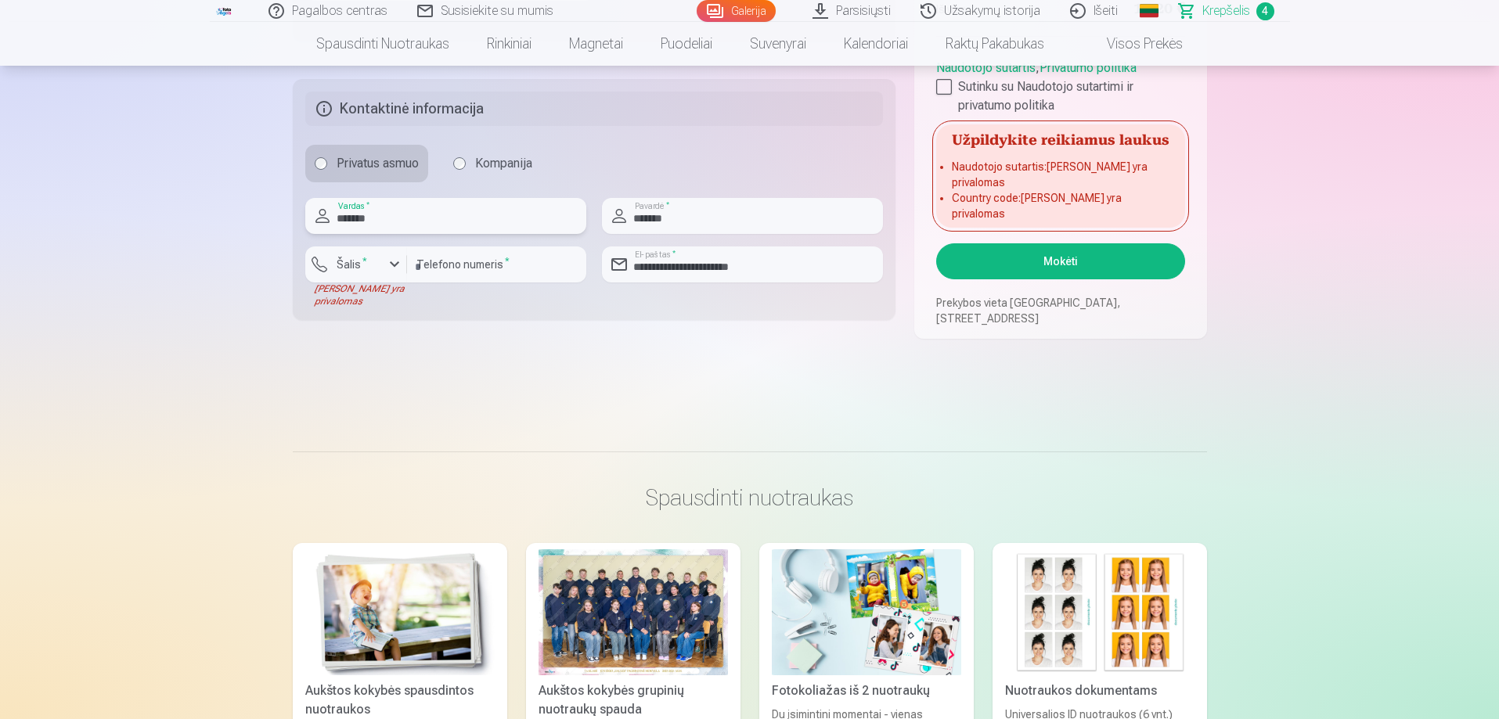
scroll to position [939, 0]
click at [1028, 266] on button "Mokėti" at bounding box center [1060, 261] width 248 height 36
click at [941, 94] on div at bounding box center [944, 86] width 16 height 16
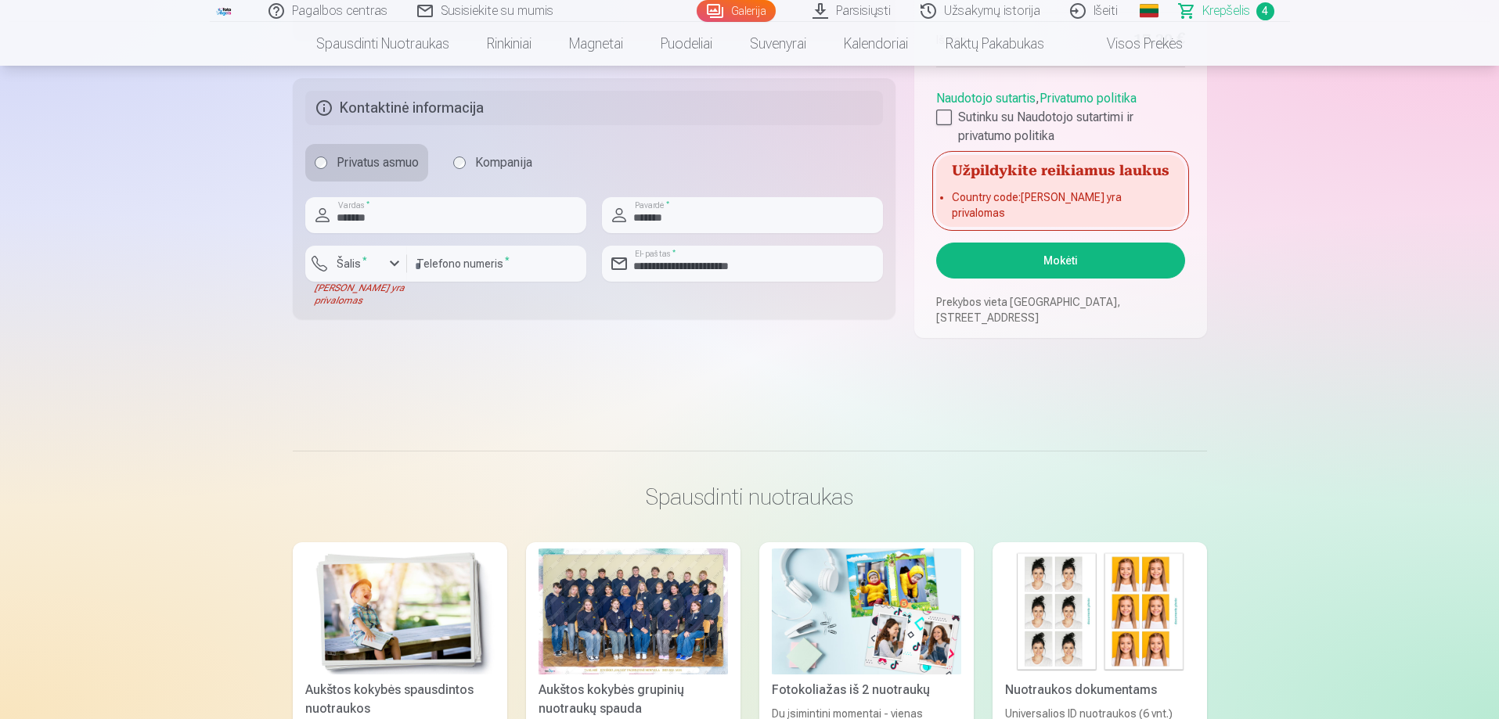
click at [1041, 256] on button "Mokėti" at bounding box center [1060, 261] width 248 height 36
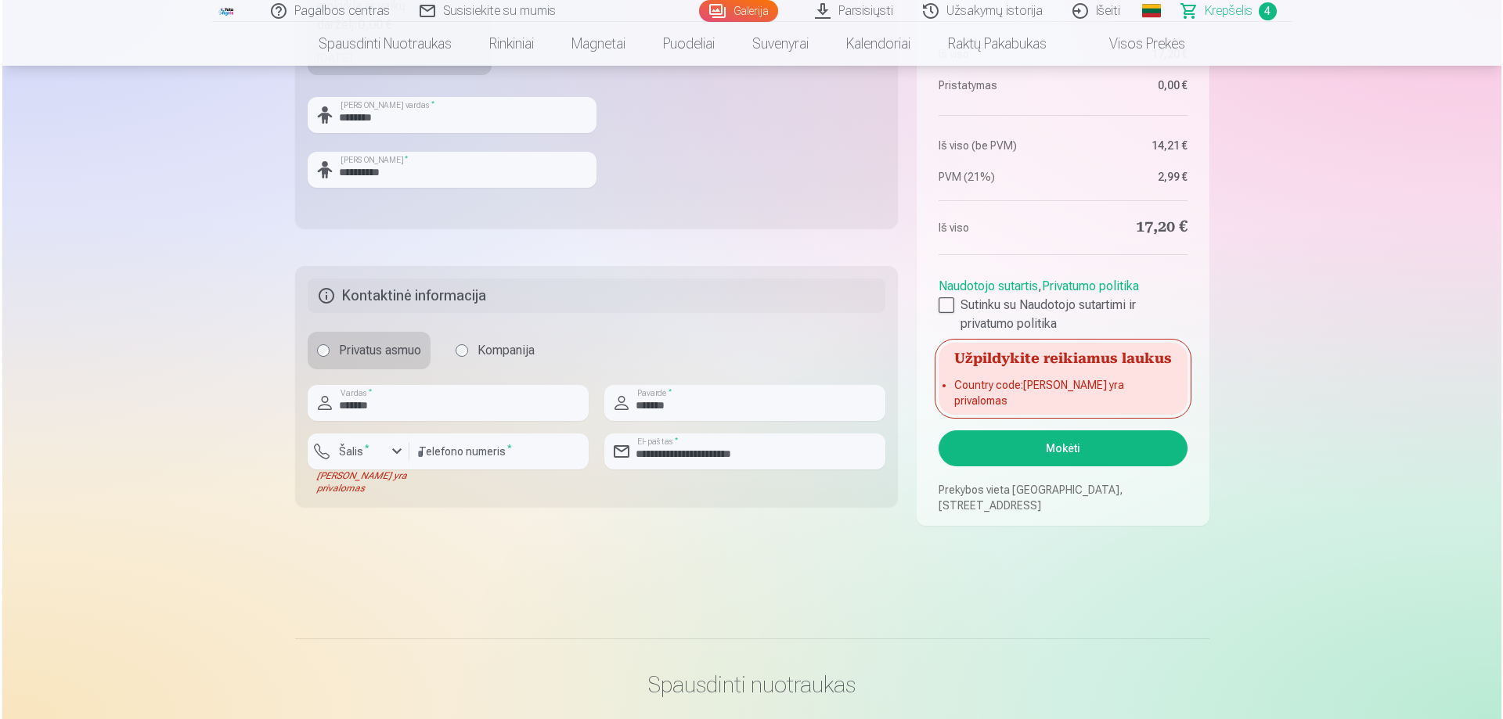
scroll to position [783, 0]
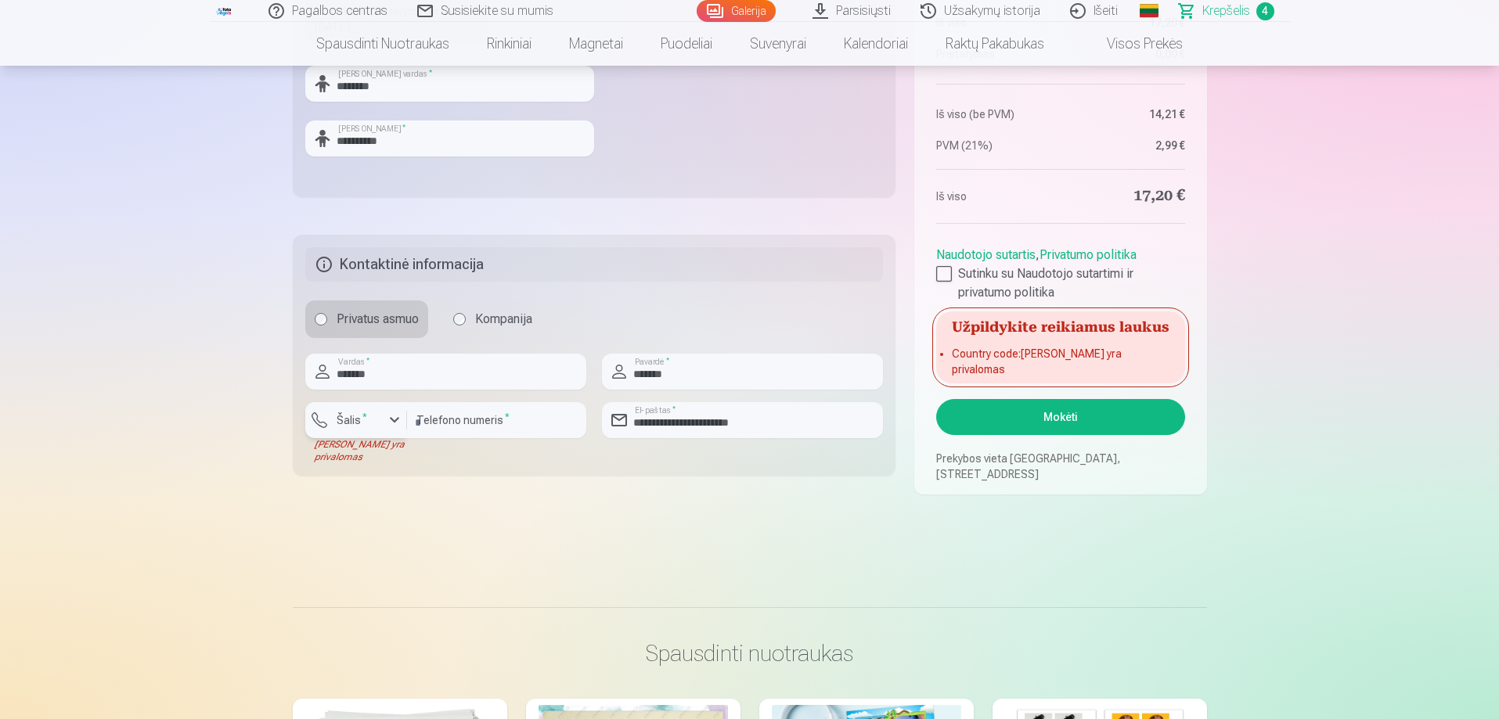
click at [391, 420] on div "button" at bounding box center [394, 420] width 19 height 19
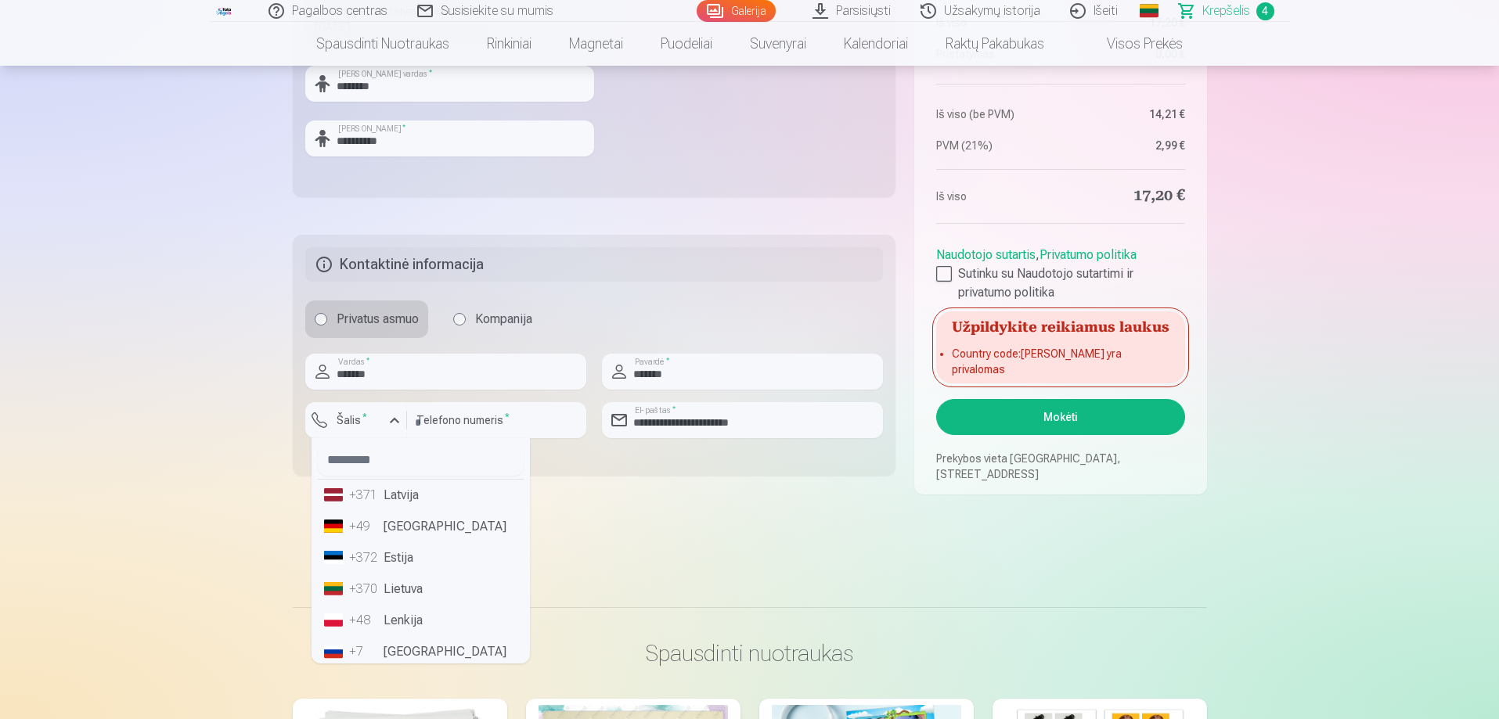
click at [390, 589] on li "+370 Lietuva" at bounding box center [421, 589] width 206 height 31
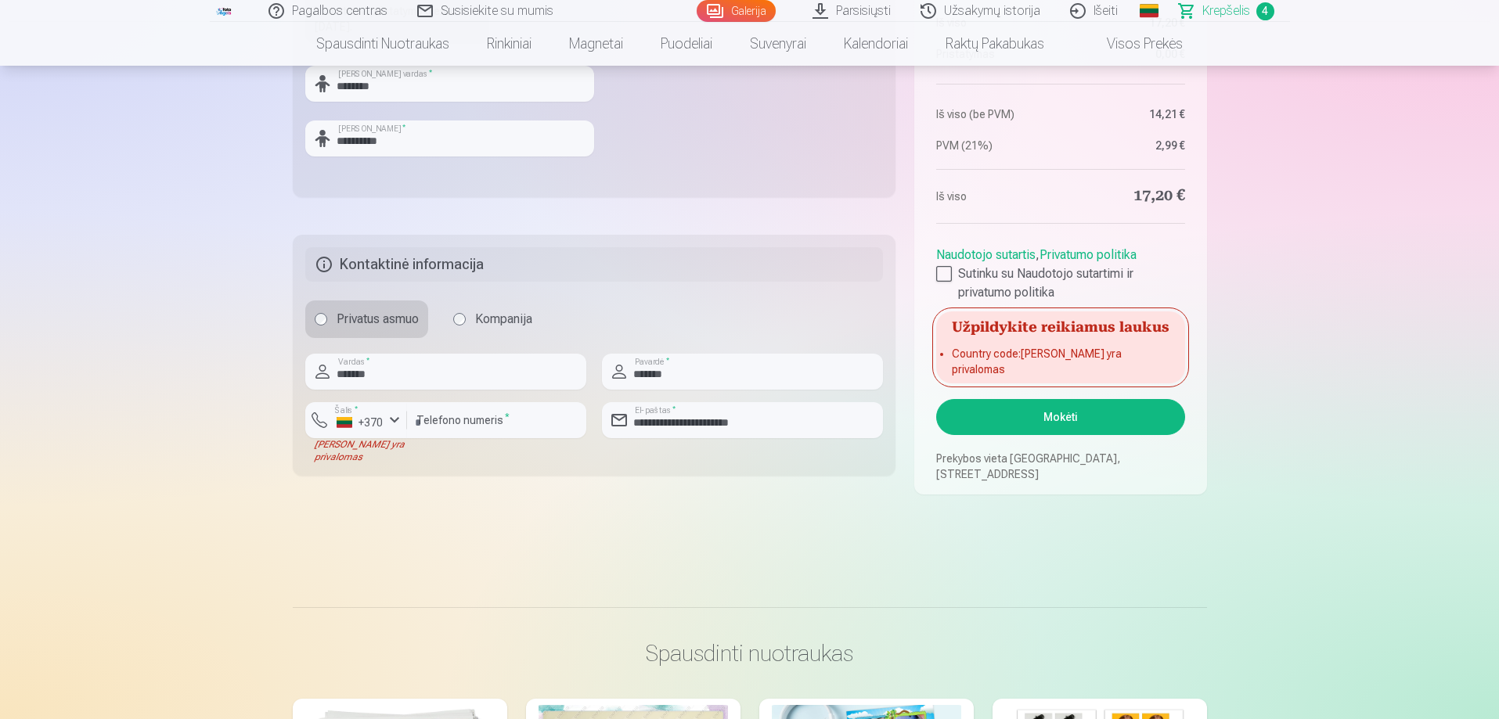
click at [1047, 414] on button "Mokėti" at bounding box center [1060, 417] width 248 height 36
